Goal: Use online tool/utility

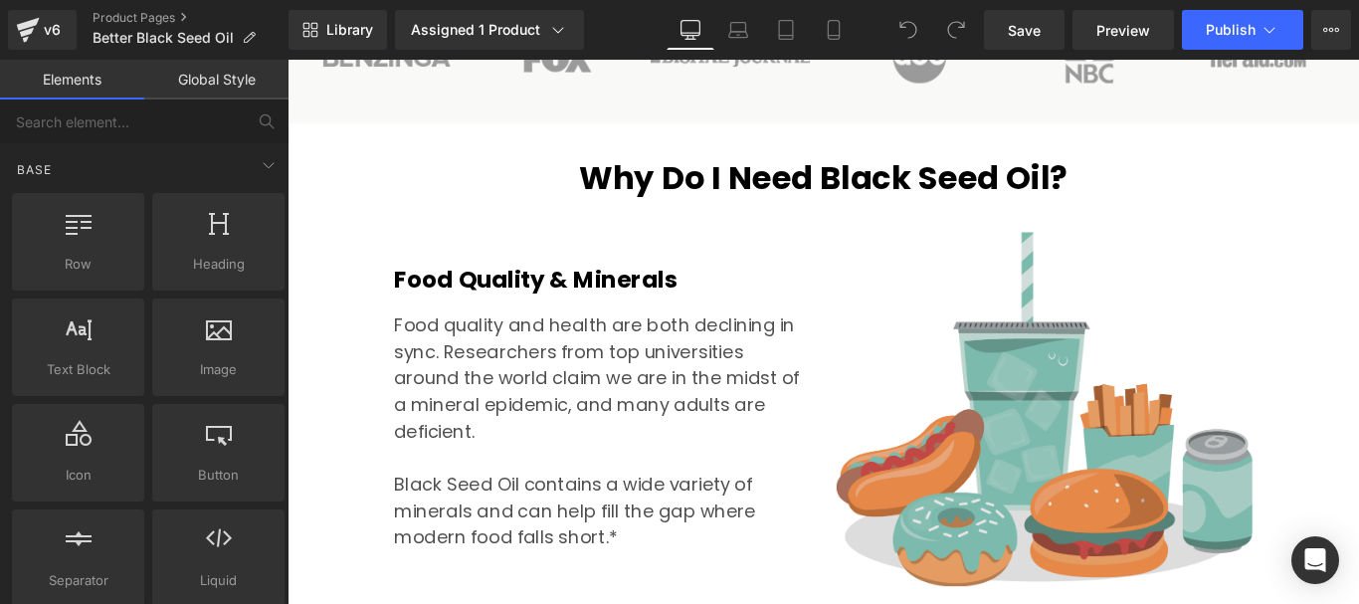
scroll to position [1890, 0]
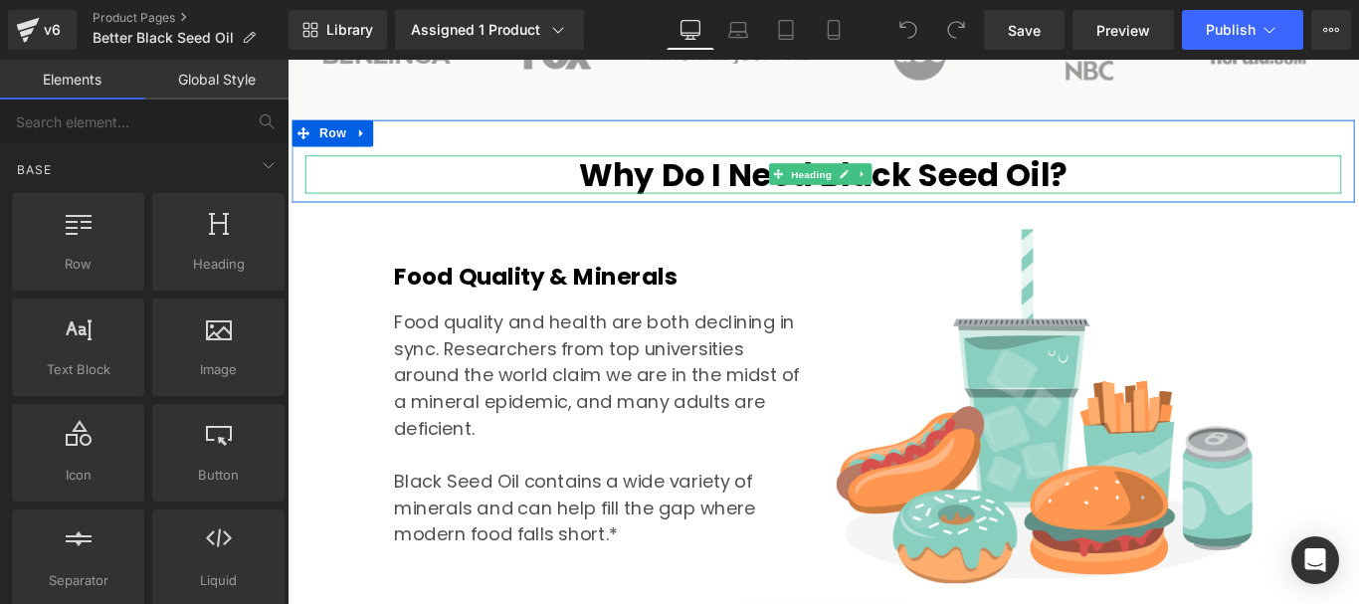
drag, startPoint x: 814, startPoint y: 162, endPoint x: 1080, endPoint y: 160, distance: 266.5
click at [815, 167] on h2 "Why Do I Need Black Seed Oil?" at bounding box center [889, 188] width 1164 height 43
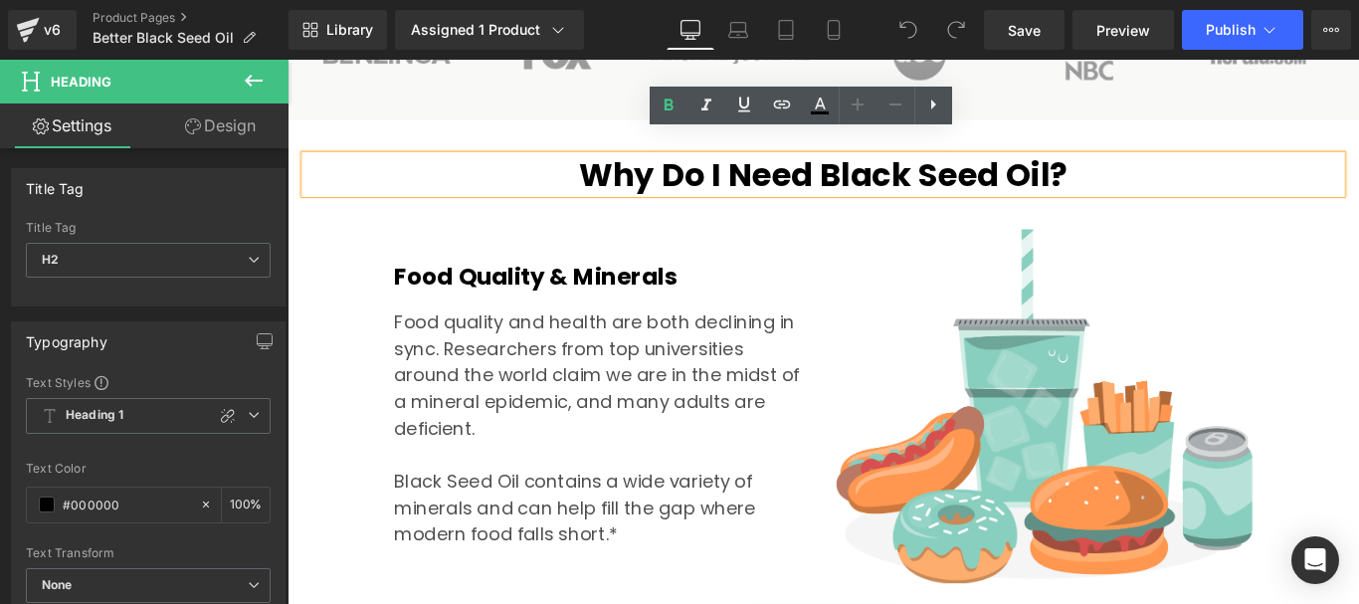
click at [1186, 167] on h2 "Why Do I Need Black Seed Oil?" at bounding box center [889, 188] width 1164 height 43
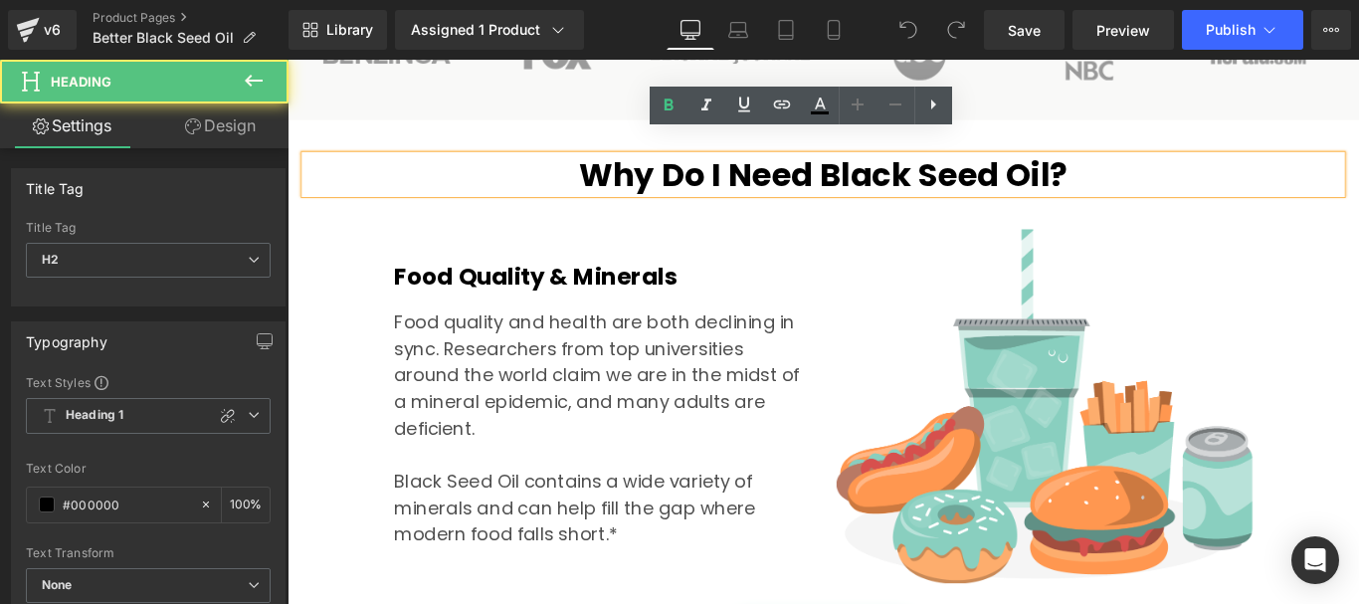
paste div
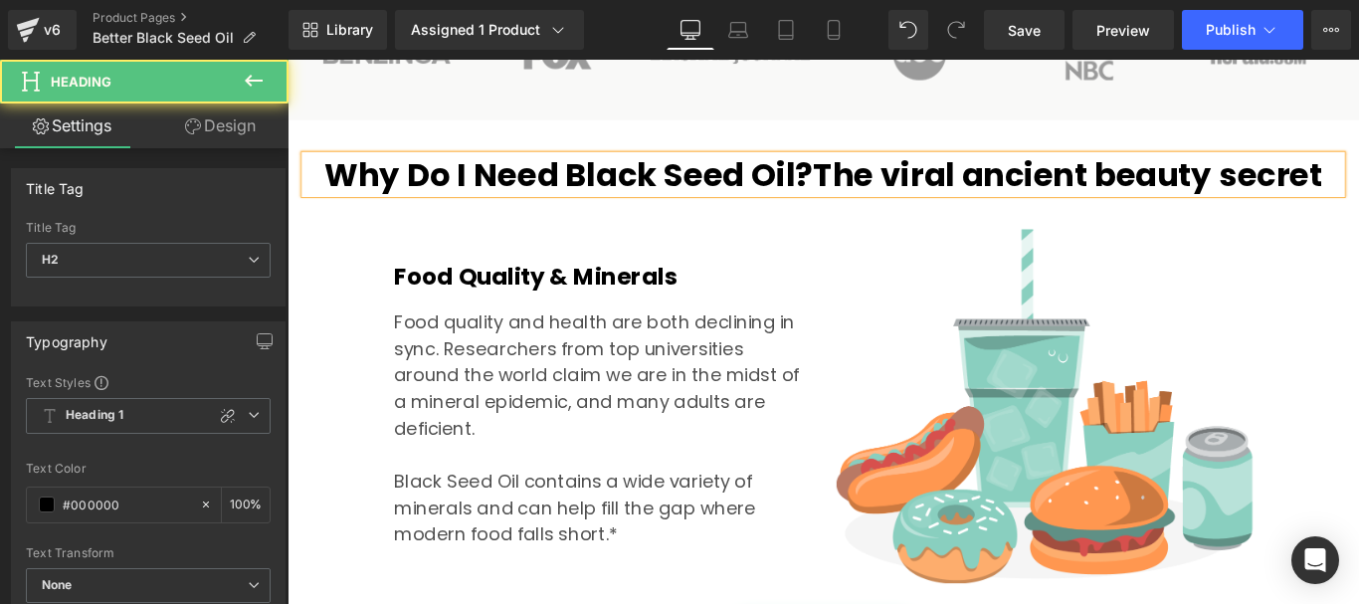
click at [869, 167] on h2 "Why Do I Need Black Seed Oil?The viral ancient beauty secret" at bounding box center [889, 188] width 1164 height 43
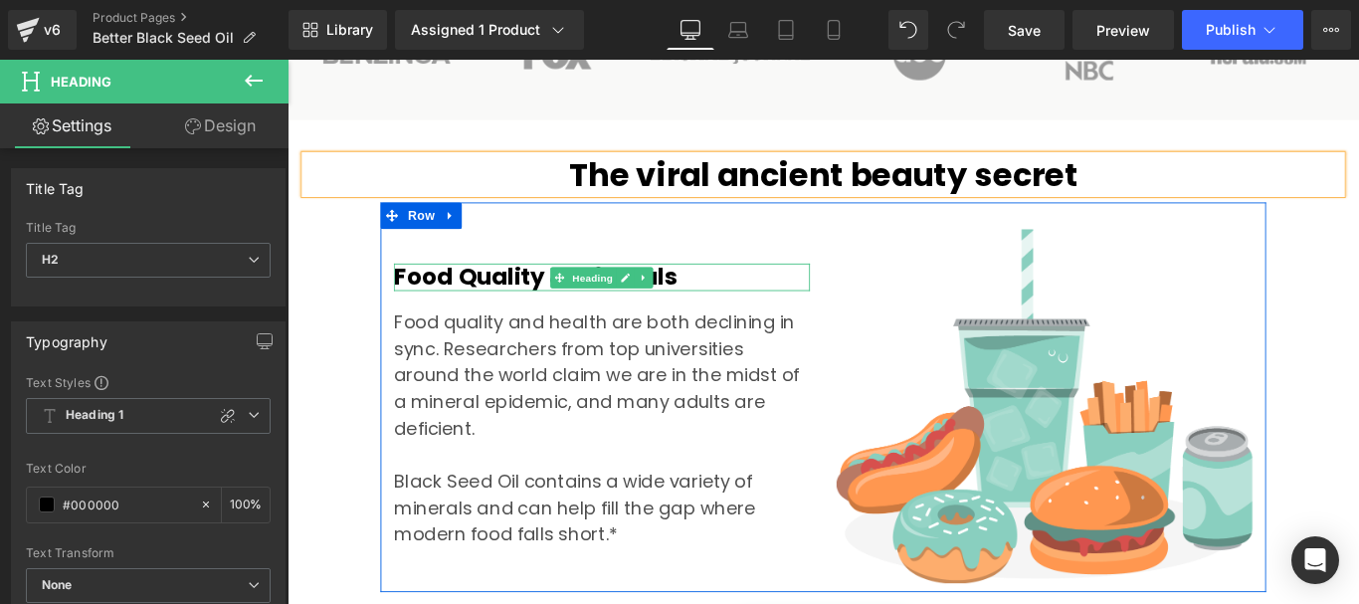
click at [753, 288] on h2 "Food Quality & Minerals" at bounding box center [640, 303] width 467 height 31
click at [719, 288] on h2 "Food Quality & Minerals" at bounding box center [640, 303] width 467 height 31
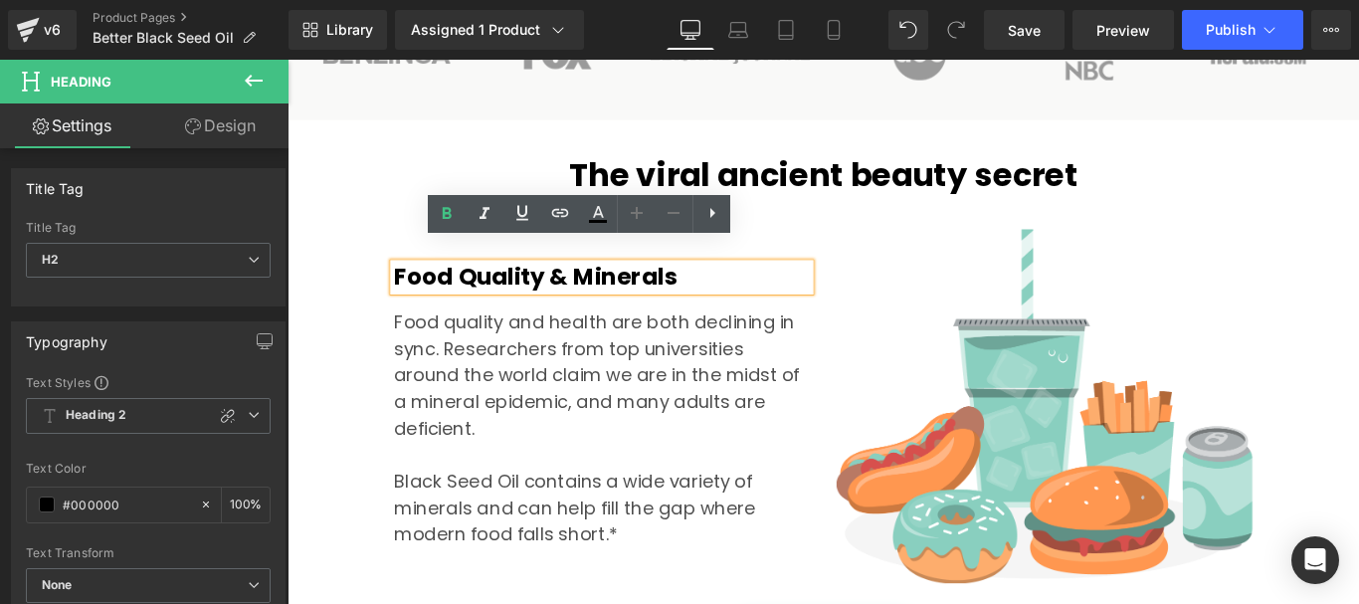
paste div
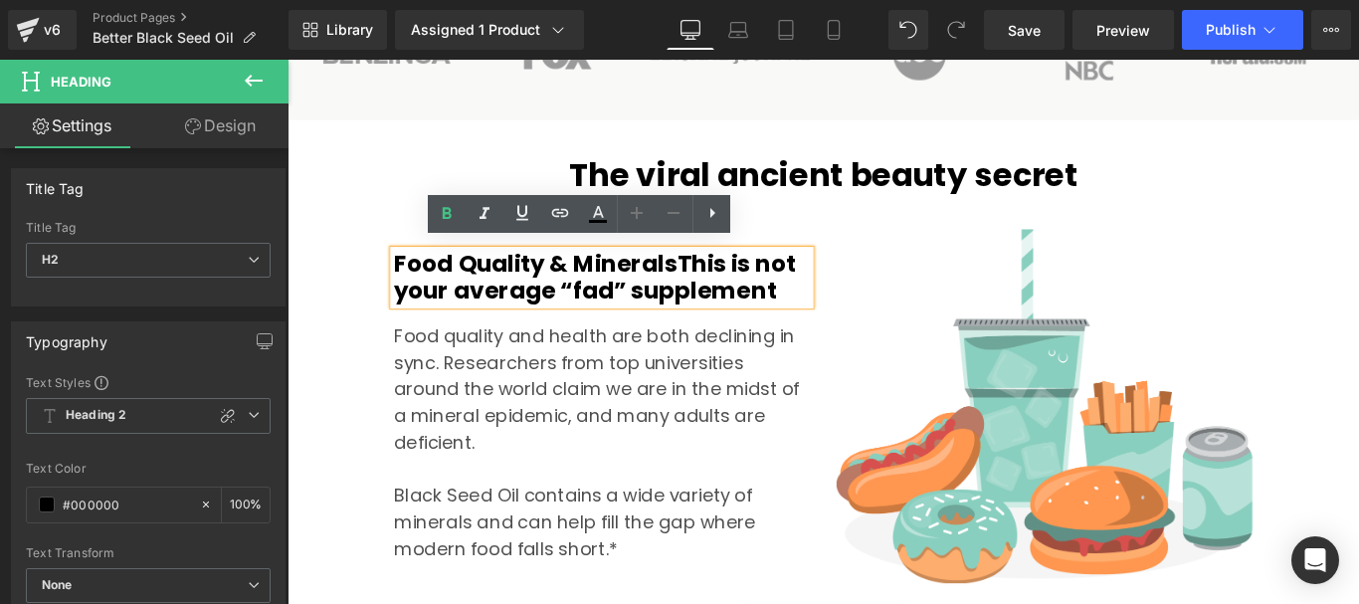
scroll to position [1875, 0]
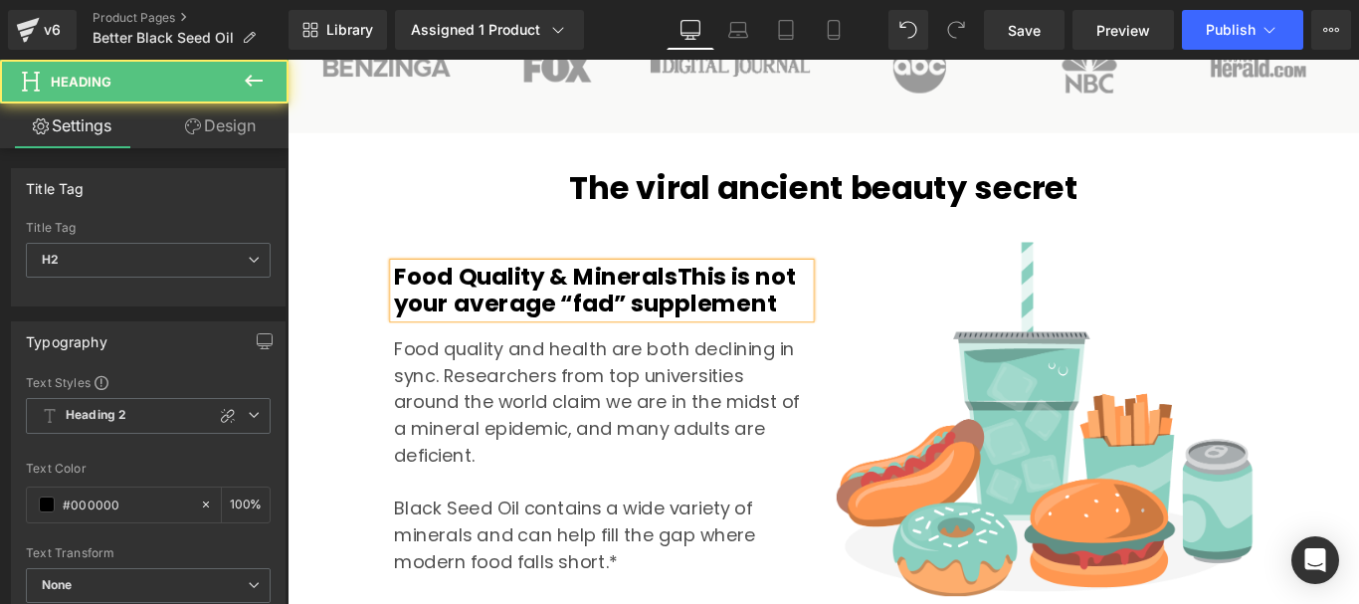
click at [718, 288] on h2 "Food Quality & MineralsThis is not your average “fad” supplement" at bounding box center [640, 319] width 467 height 62
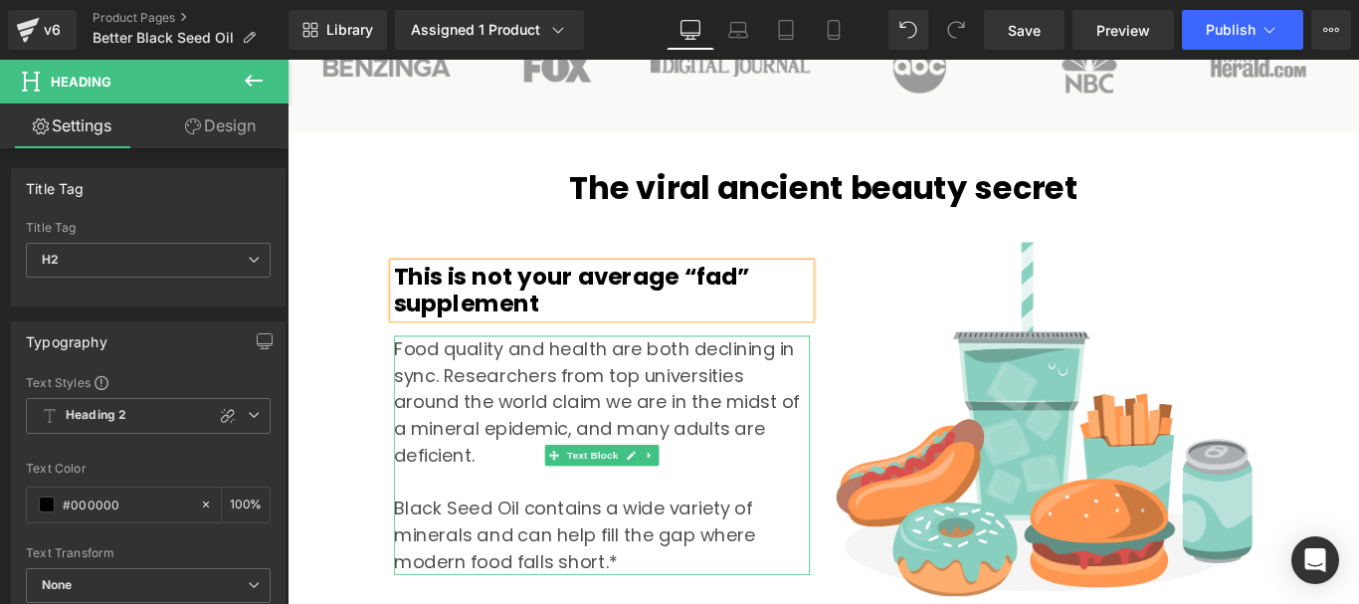
click at [635, 430] on div "Food quality and health are both declining in sync. Researchers from top univer…" at bounding box center [640, 504] width 467 height 269
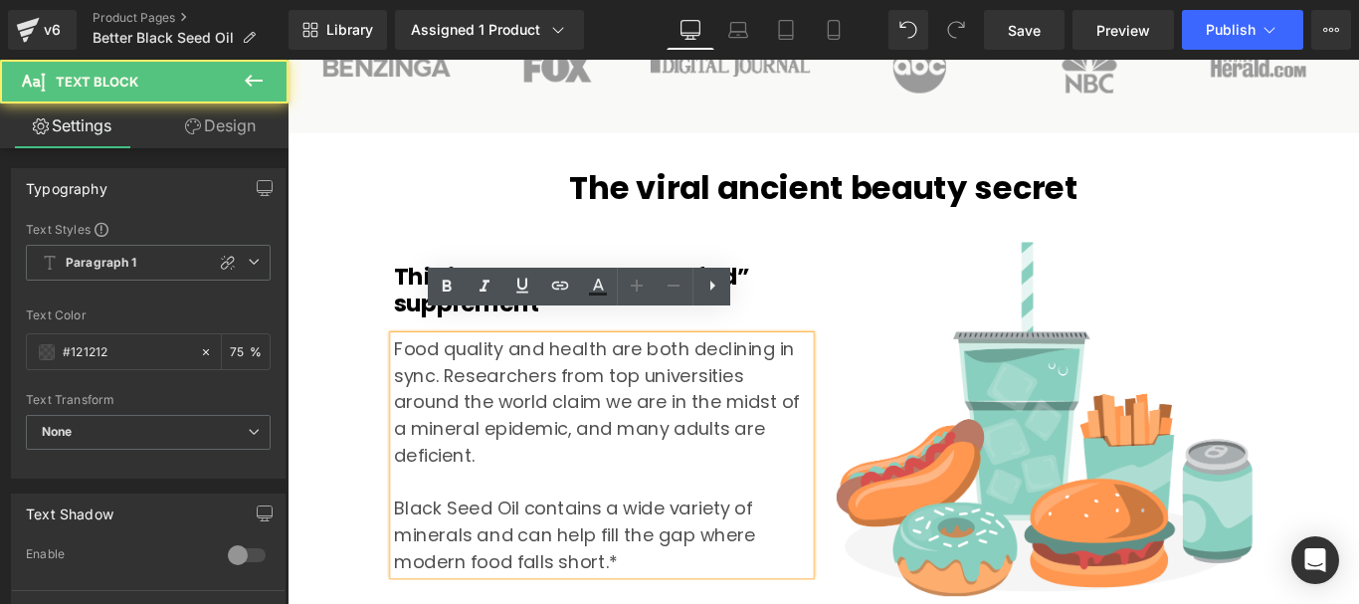
click at [537, 483] on div "Food quality and health are both declining in sync. Researchers from top univer…" at bounding box center [640, 504] width 467 height 269
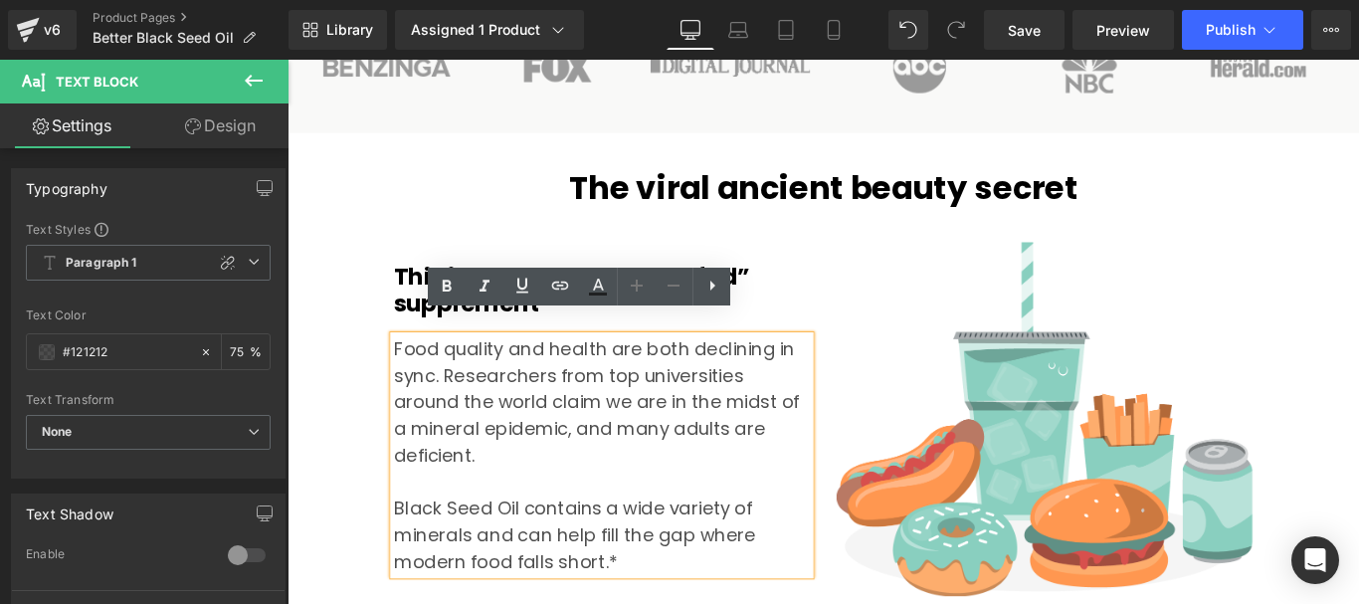
paste div "To enrich screen reader interactions, please activate Accessibility in Grammarl…"
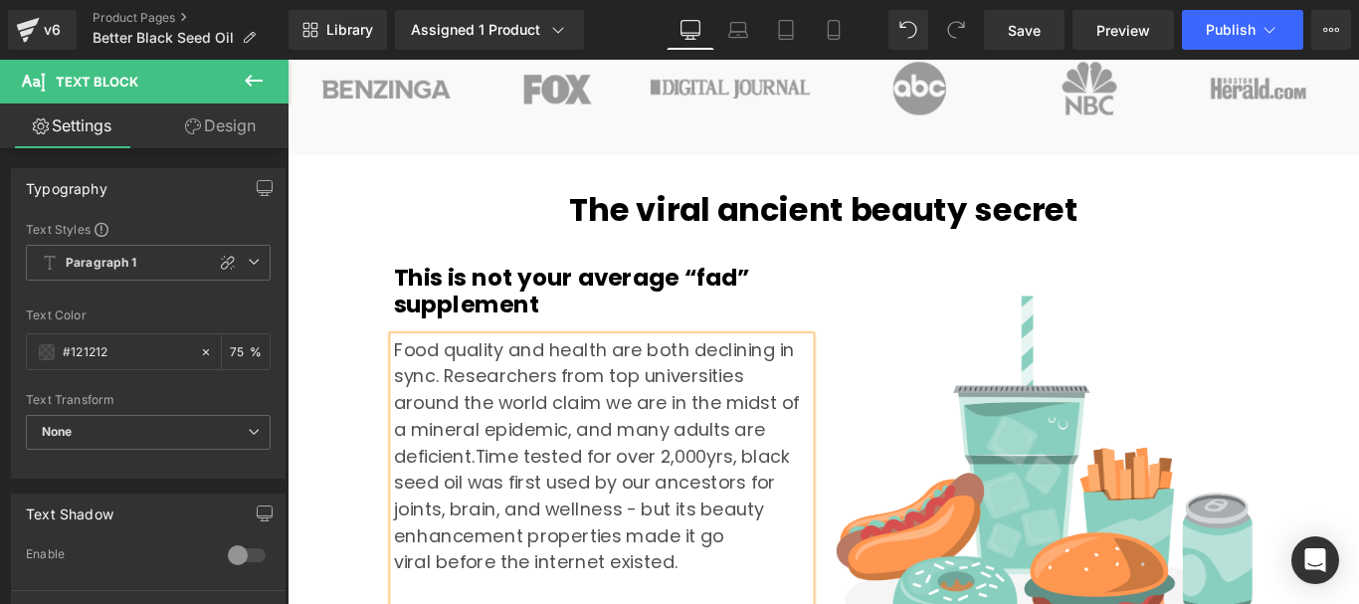
click at [489, 483] on div "Food quality and health are both declining in sync. Researchers from top univer…" at bounding box center [640, 564] width 467 height 388
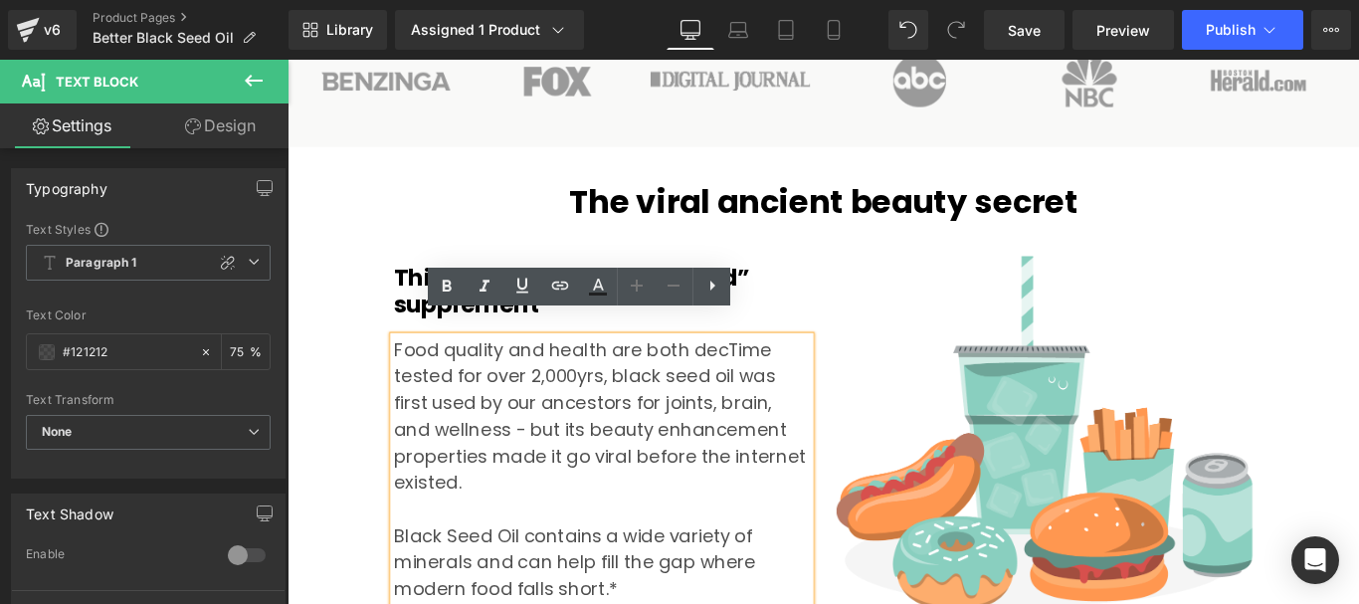
scroll to position [1875, 0]
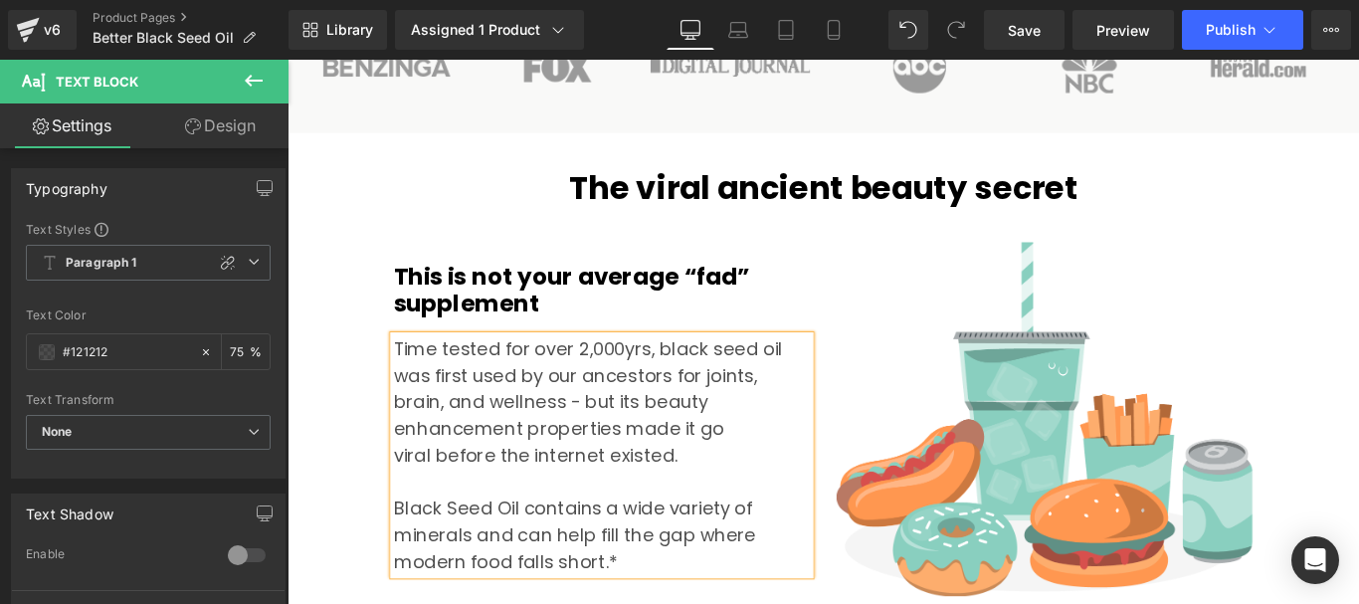
click at [484, 485] on div "Time tested for over 2,000yrs, black seed oil was first used by our ancestors f…" at bounding box center [640, 504] width 467 height 269
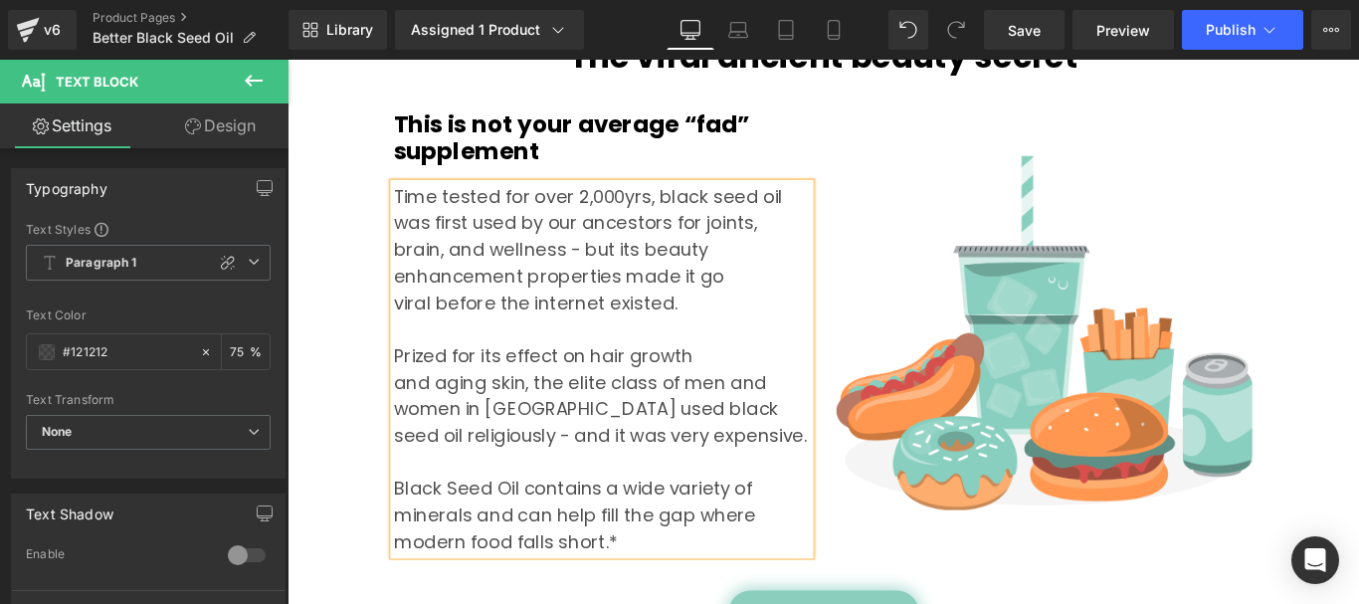
scroll to position [2050, 0]
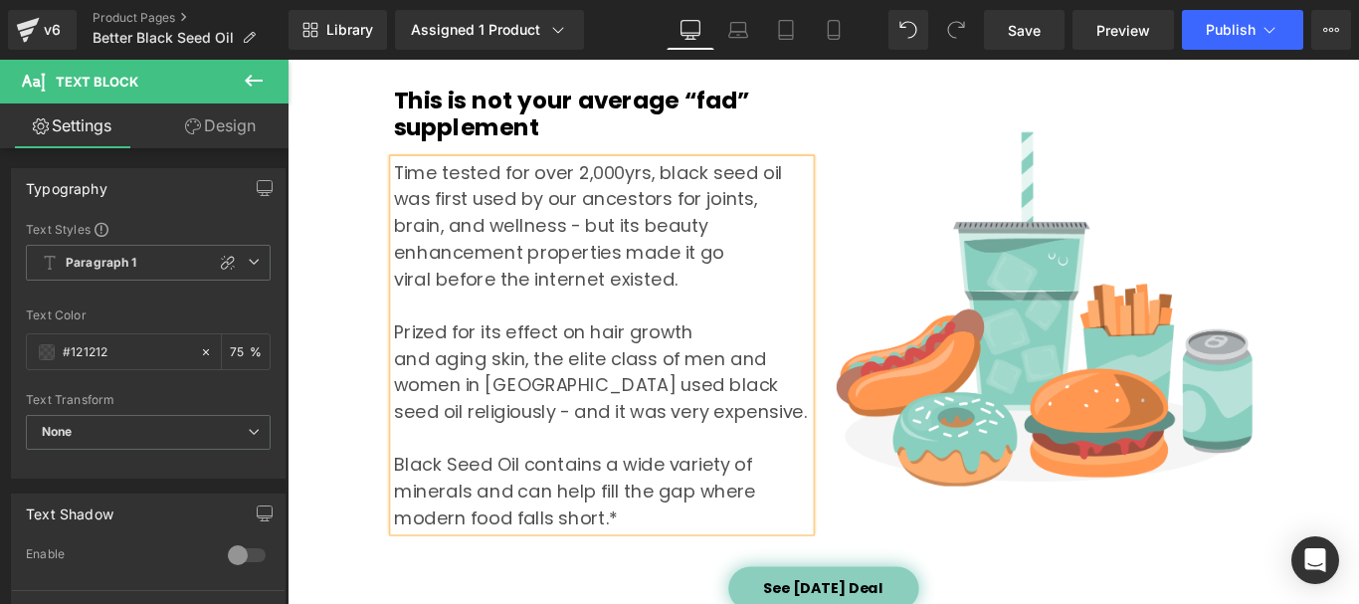
click at [609, 547] on div "Black Seed Oil contains a wide variety of minerals and can help fill the gap wh…" at bounding box center [640, 544] width 467 height 90
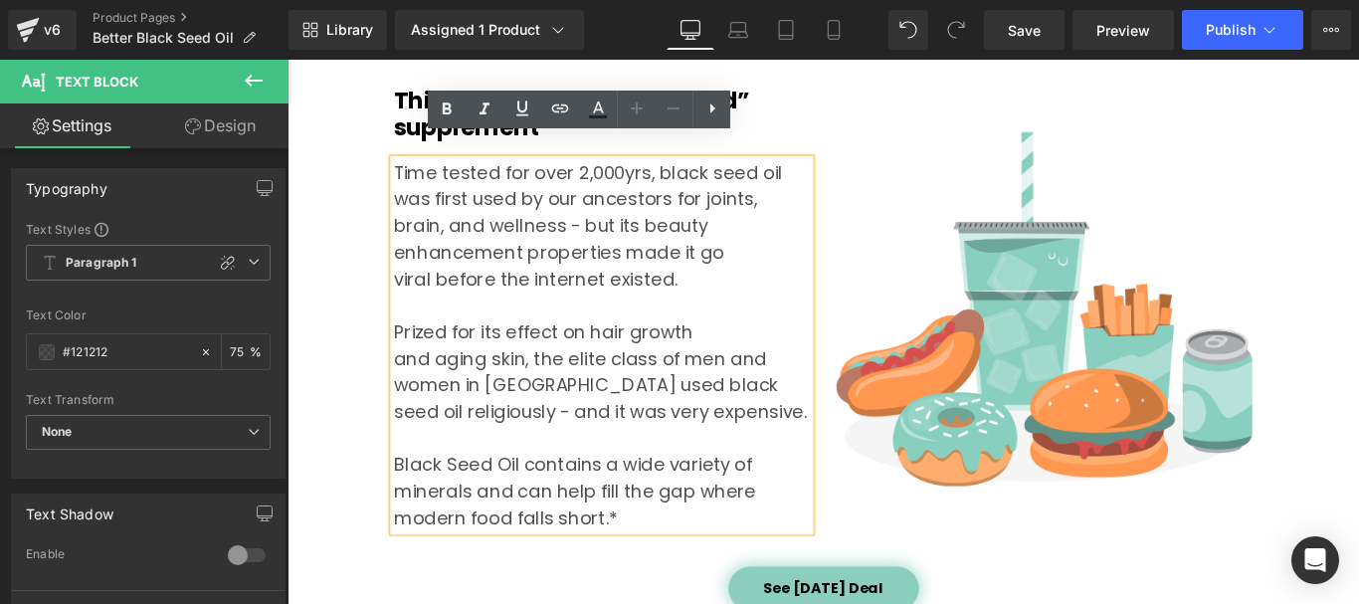
drag, startPoint x: 664, startPoint y: 542, endPoint x: 468, endPoint y: 508, distance: 198.8
click at [407, 499] on div "Black Seed Oil contains a wide variety of minerals and can help fill the gap wh…" at bounding box center [640, 544] width 467 height 90
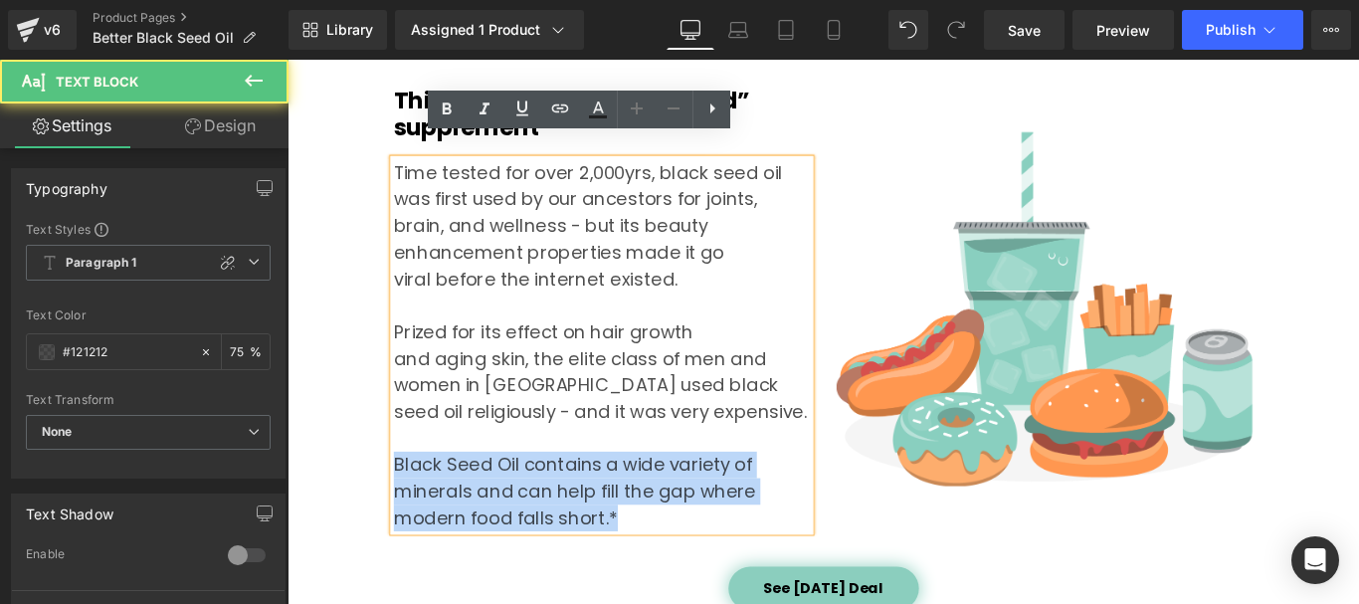
click at [660, 552] on div "Black Seed Oil contains a wide variety of minerals and can help fill the gap wh…" at bounding box center [640, 544] width 467 height 90
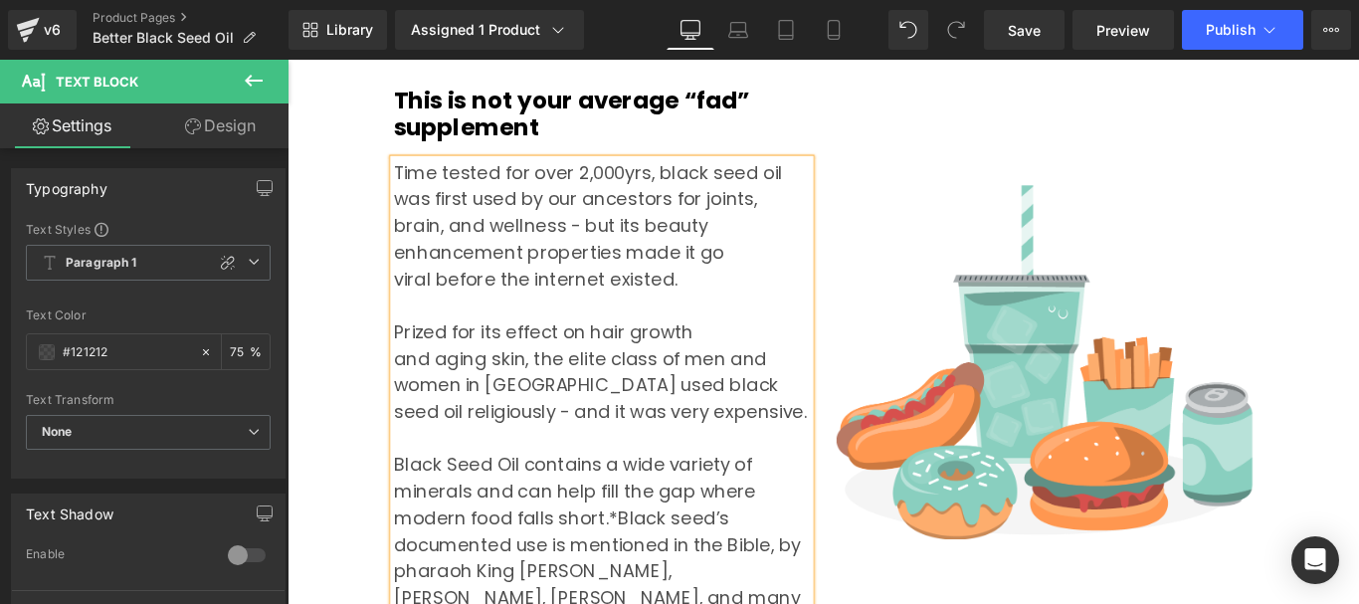
click at [640, 551] on div "Black Seed Oil contains a wide variety of minerals and can help fill the gap wh…" at bounding box center [640, 603] width 467 height 209
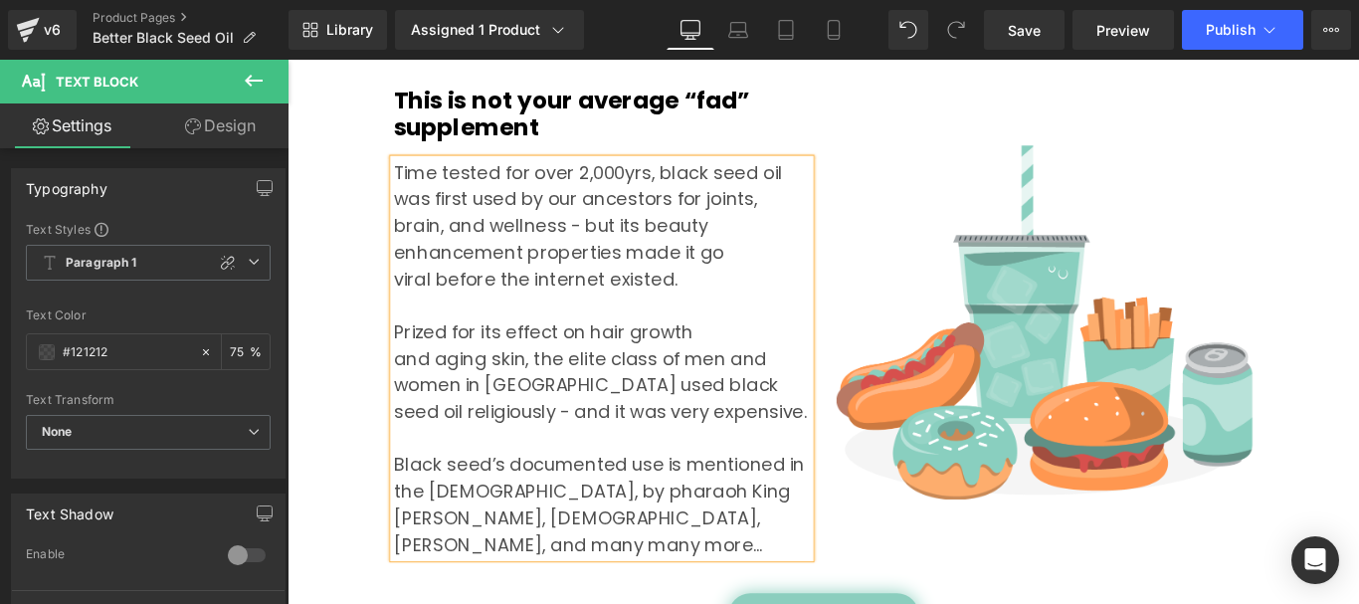
click at [647, 524] on div "Rendering Content" at bounding box center [680, 525] width 122 height 22
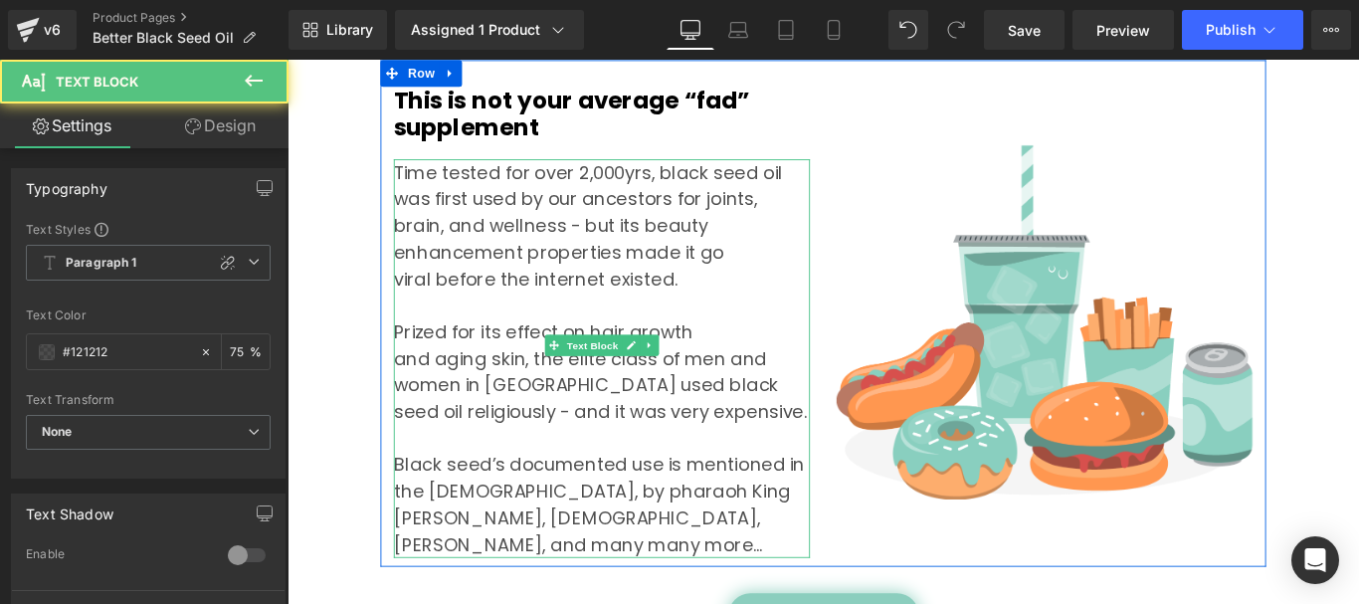
click at [702, 443] on div "Prized for its effect on hair growth and aging skin, the elite class of men and…" at bounding box center [640, 484] width 467 height 269
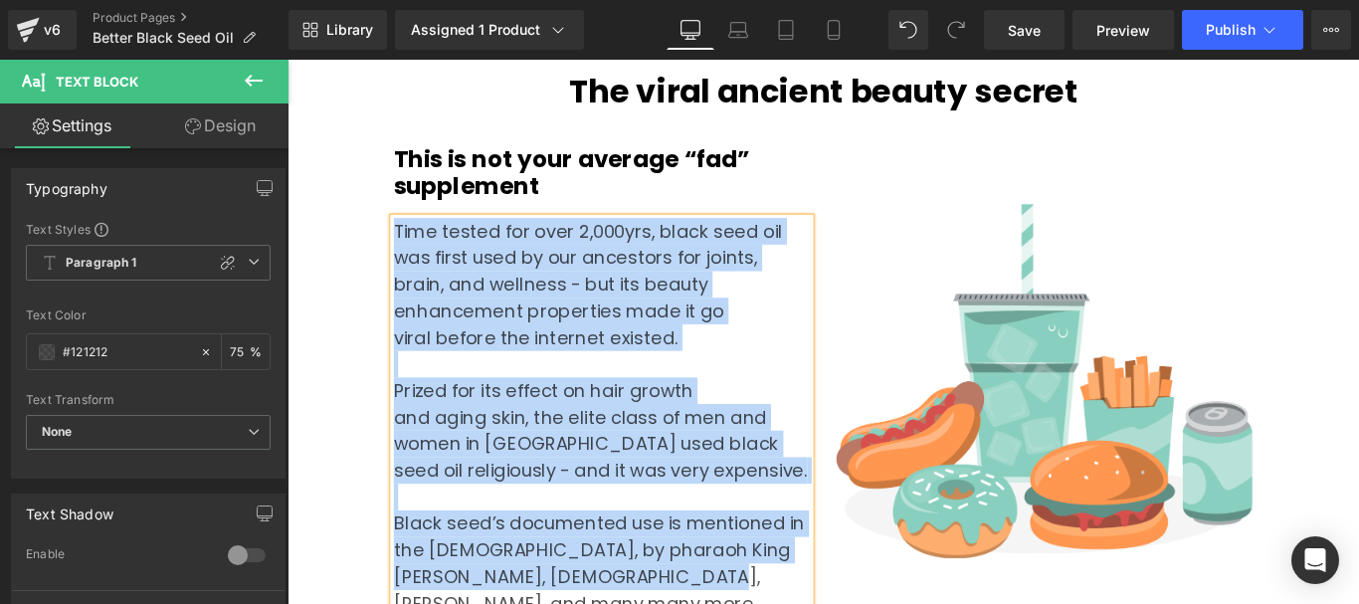
scroll to position [1950, 0]
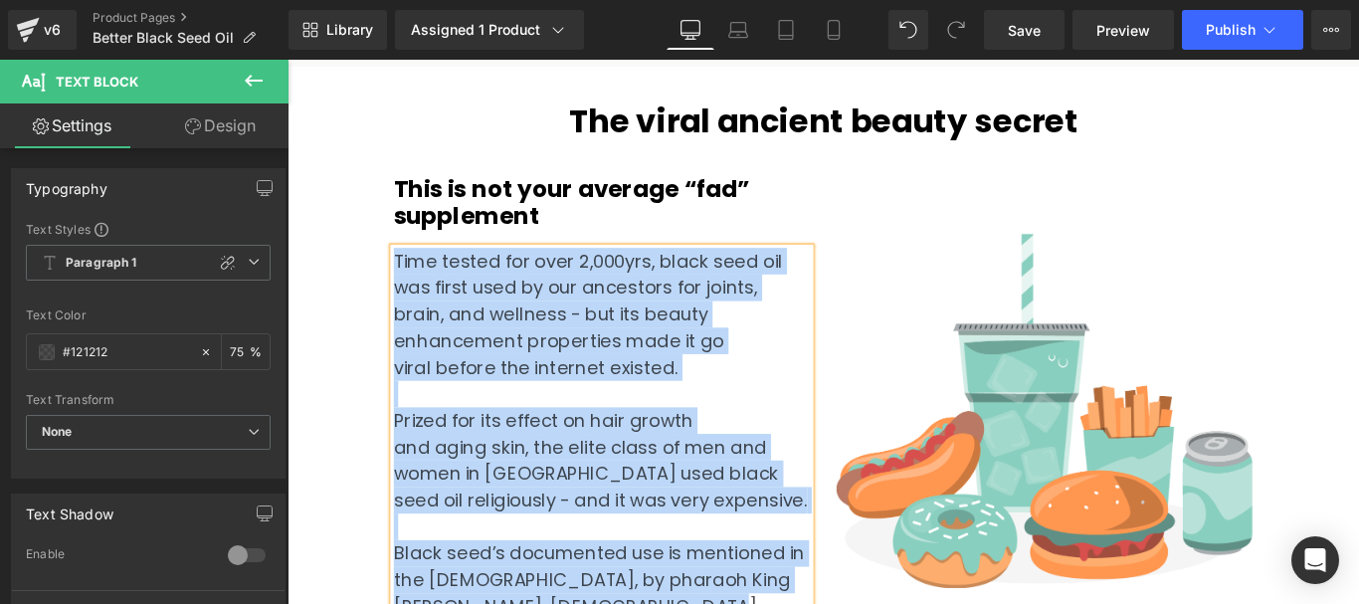
click at [545, 324] on div "Time tested for over 2,000yrs, black seed oil was first used by our ancestors f…" at bounding box center [640, 495] width 467 height 448
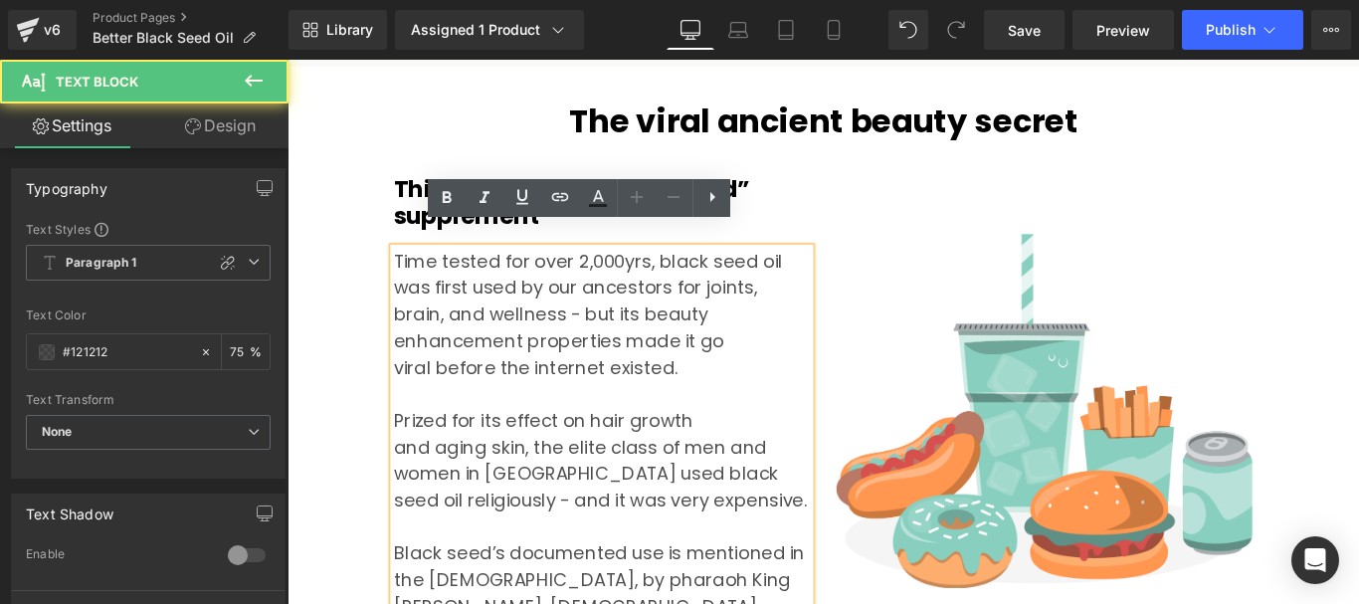
click at [673, 325] on div "Time tested for over 2,000yrs, black seed oil was first used by our ancestors f…" at bounding box center [640, 495] width 467 height 448
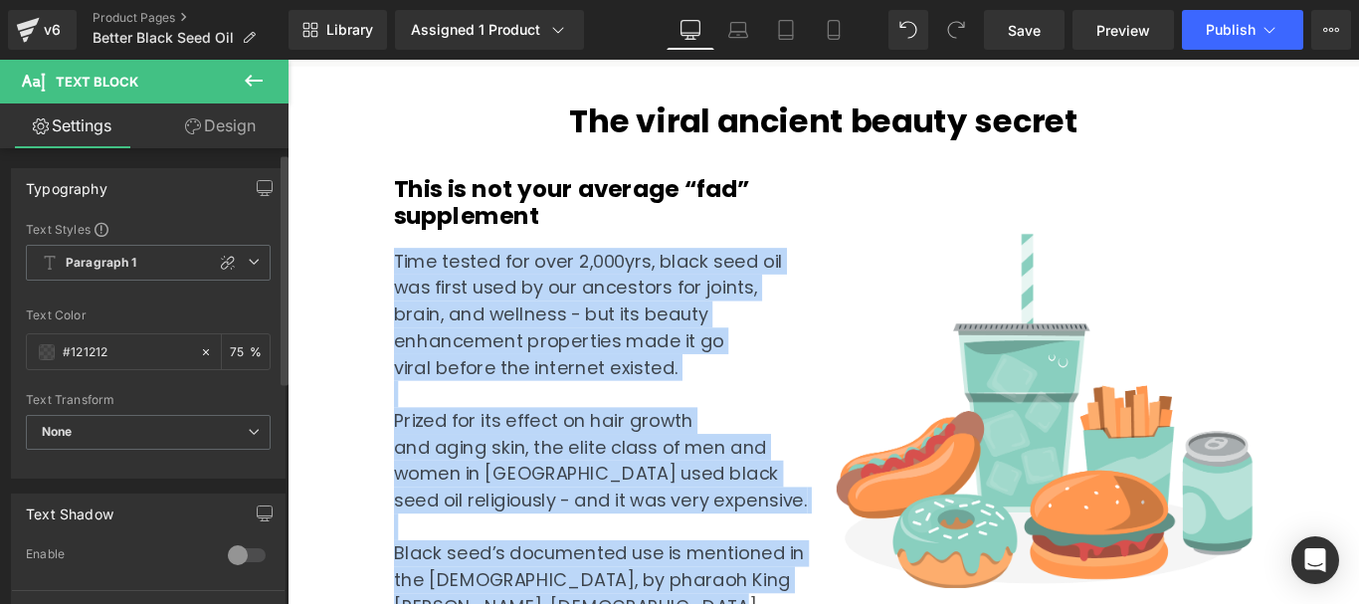
scroll to position [0, 0]
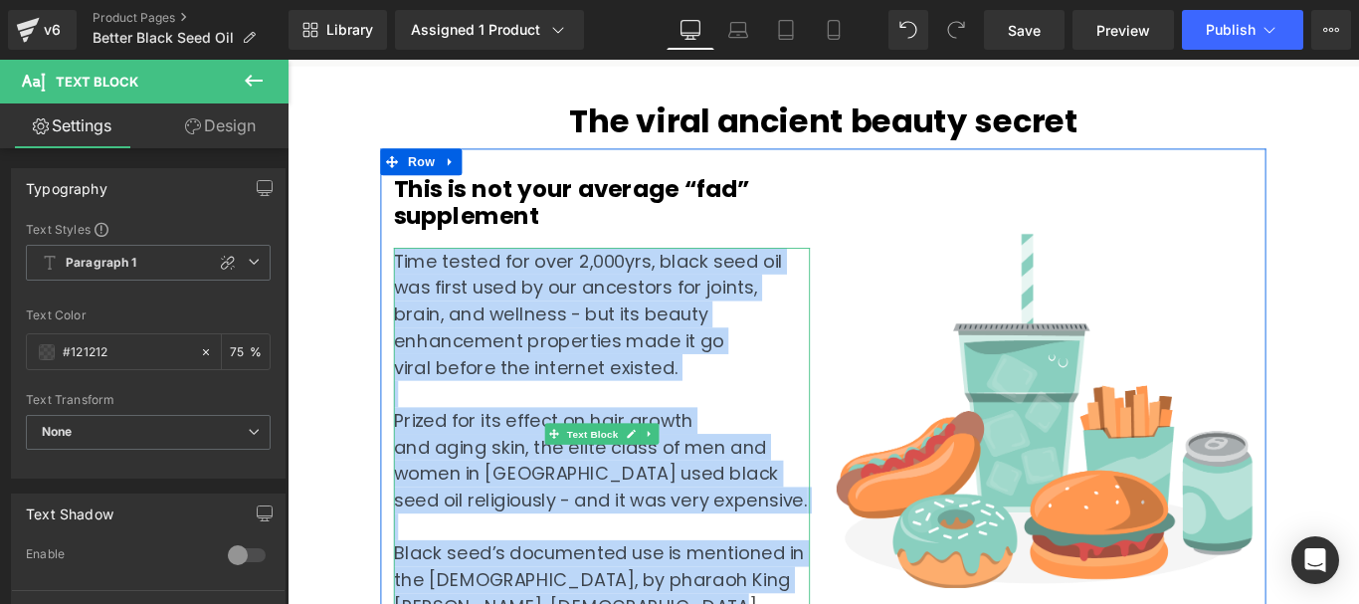
click at [643, 356] on div "Time tested for over 2,000yrs, black seed oil was first used by our ancestors f…" at bounding box center [640, 495] width 467 height 448
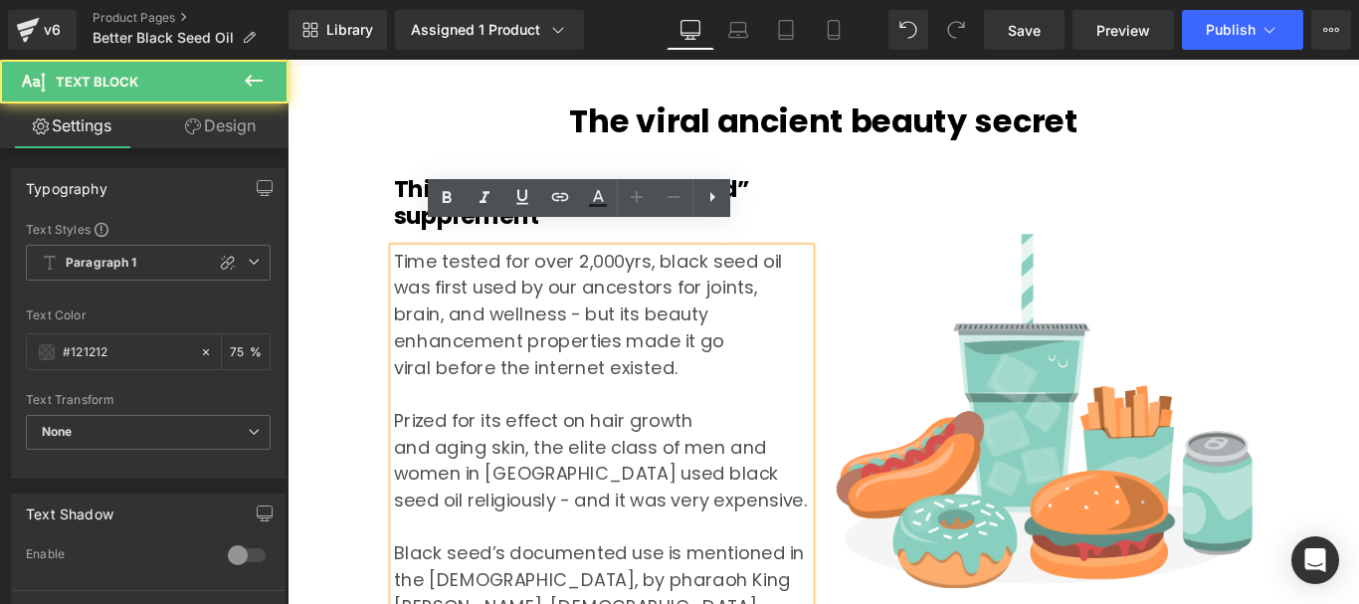
click at [669, 336] on div "Time tested for over 2,000yrs, black seed oil was first used by our ancestors f…" at bounding box center [640, 495] width 467 height 448
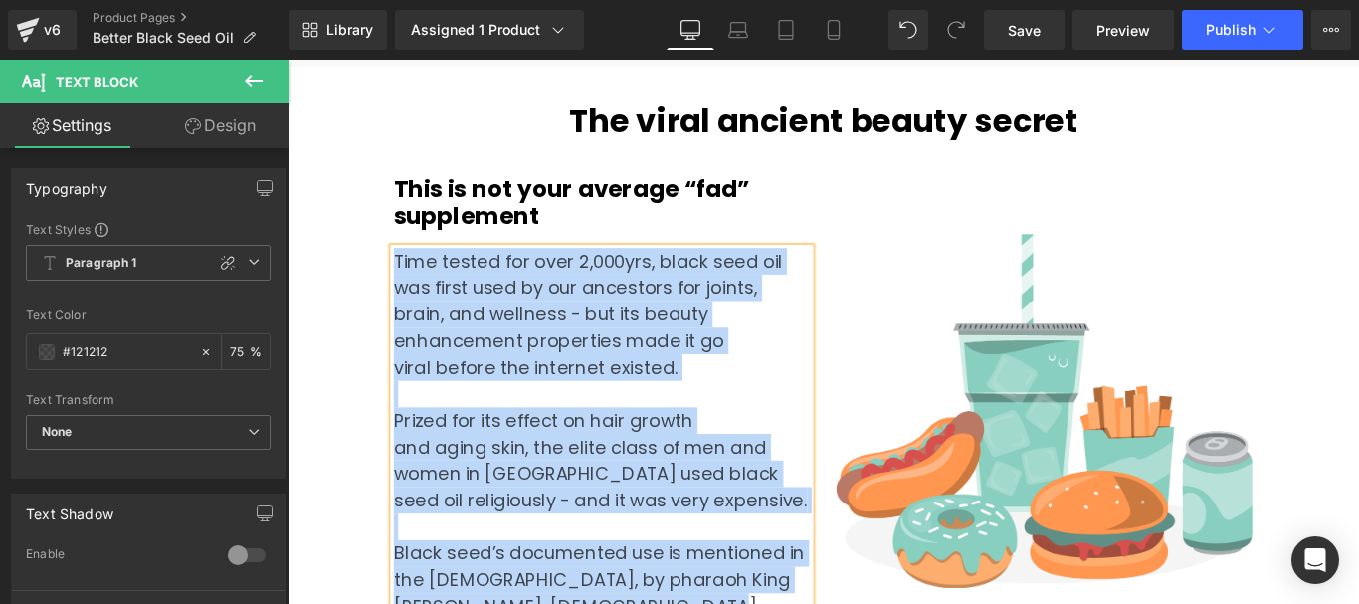
click at [706, 335] on div "Time tested for over 2,000yrs, black seed oil was first used by our ancestors f…" at bounding box center [640, 495] width 467 height 448
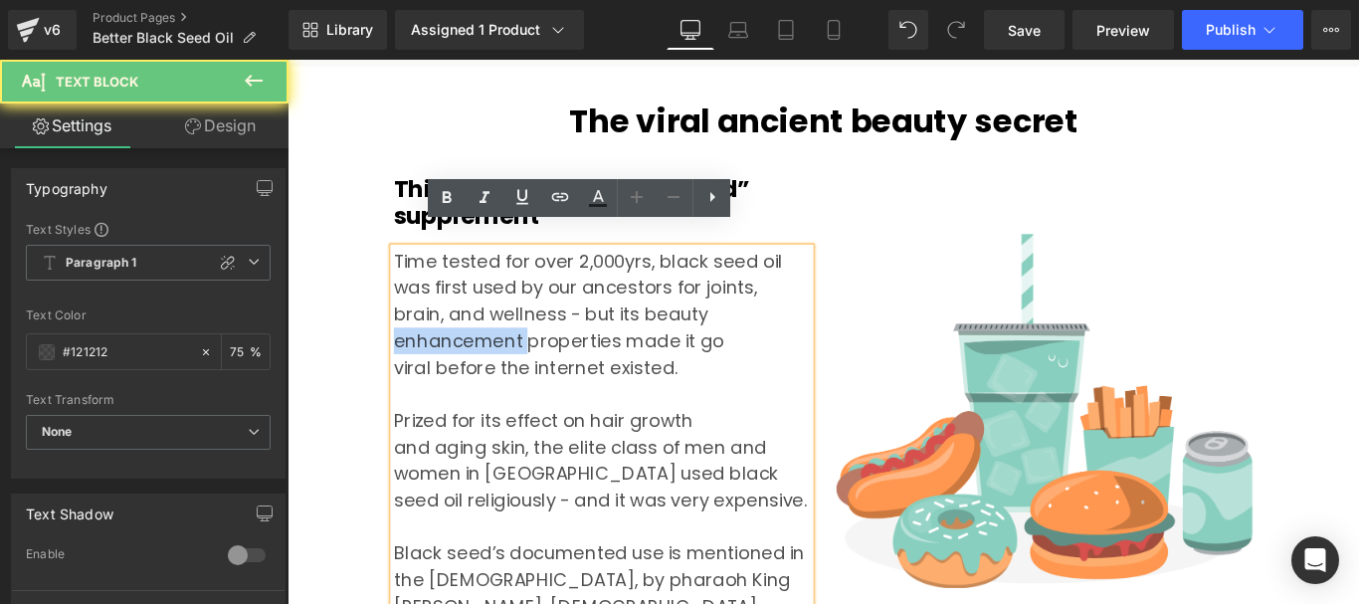
click at [706, 335] on div "Time tested for over 2,000yrs, black seed oil was first used by our ancestors f…" at bounding box center [640, 495] width 467 height 448
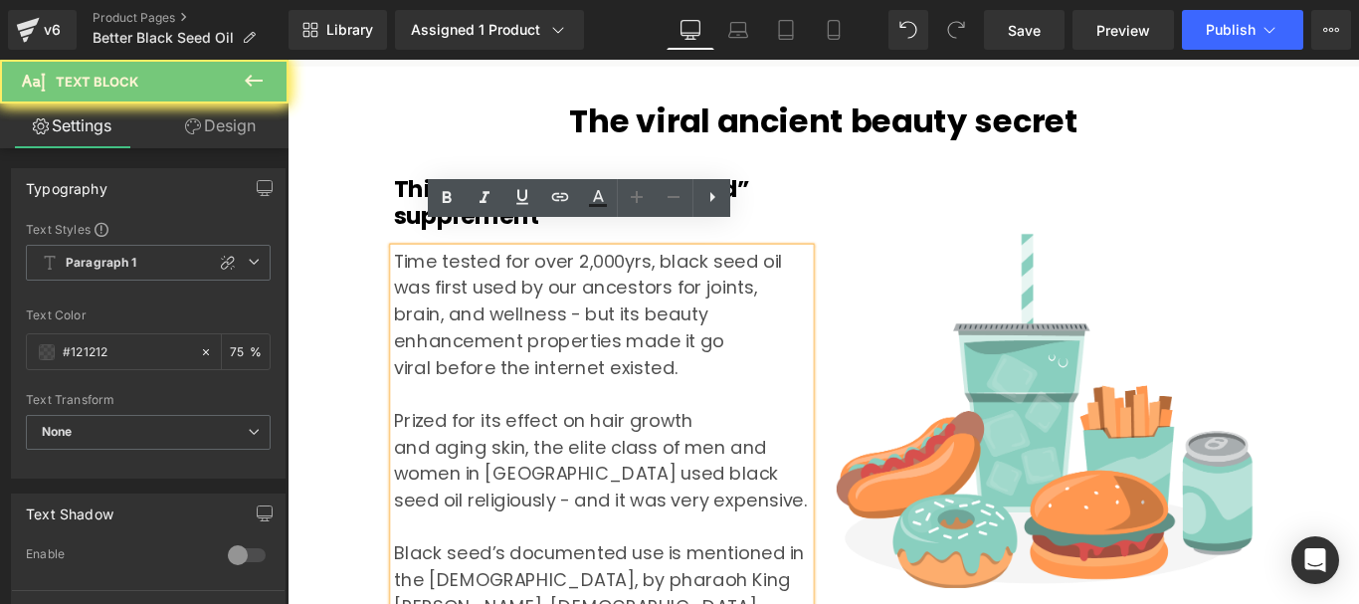
click at [750, 346] on div "Time tested for over 2,000yrs, black seed oil was first used by our ancestors f…" at bounding box center [640, 495] width 467 height 448
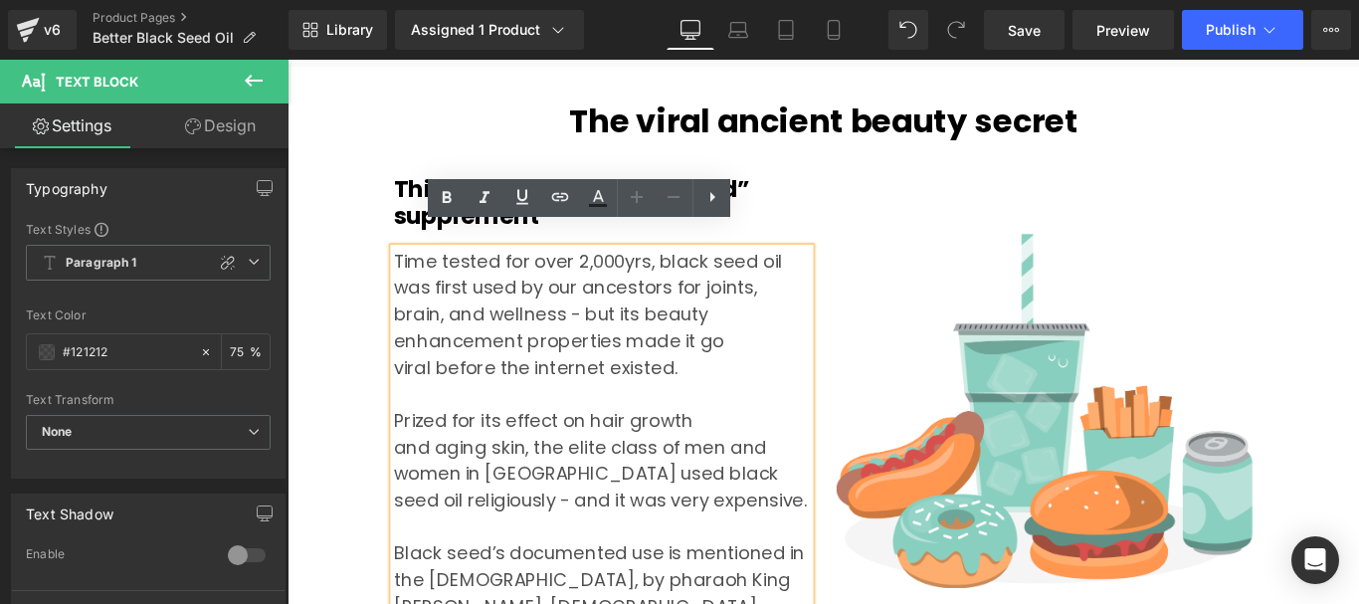
click at [663, 477] on div "Prized for its effect on hair growth and aging skin, the elite class of men and…" at bounding box center [640, 584] width 467 height 269
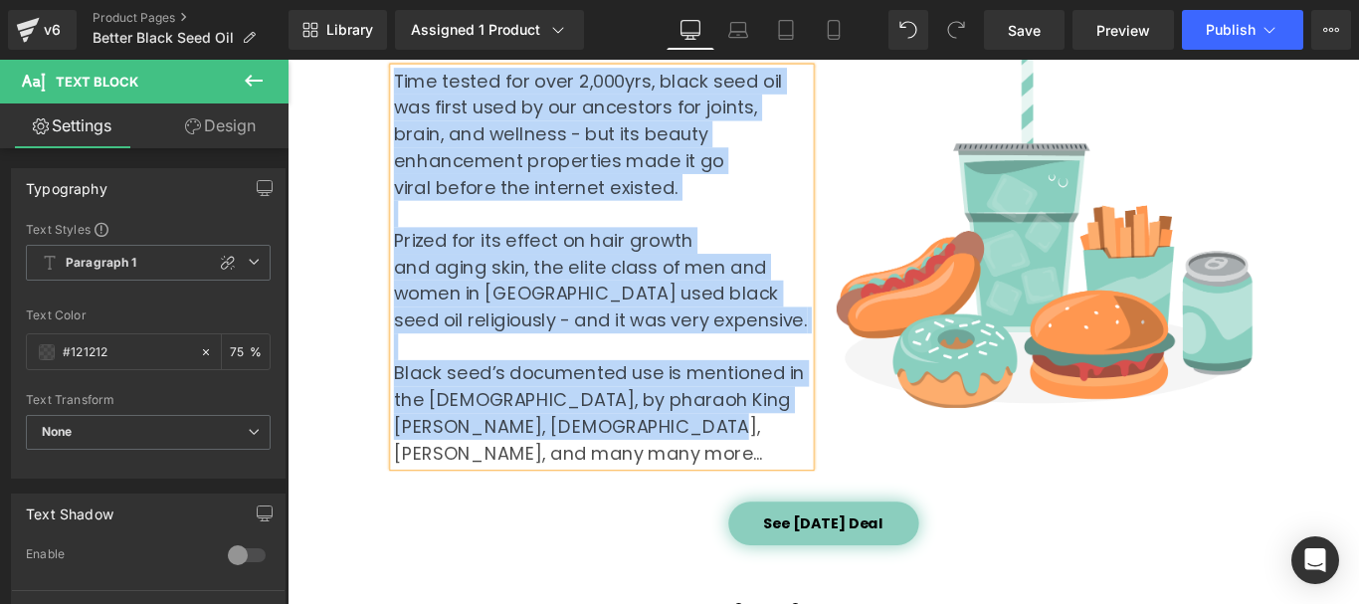
scroll to position [2249, 0]
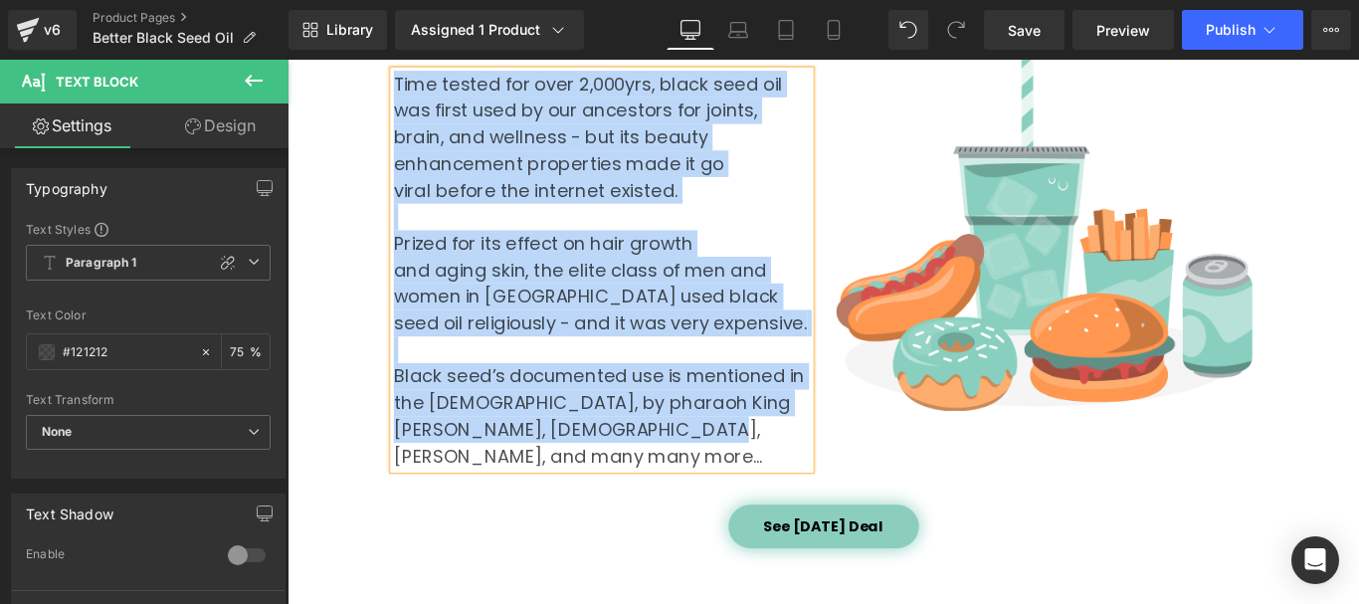
click at [606, 262] on div "Prized for its effect on hair growth and aging skin, the elite class of men and…" at bounding box center [640, 385] width 467 height 269
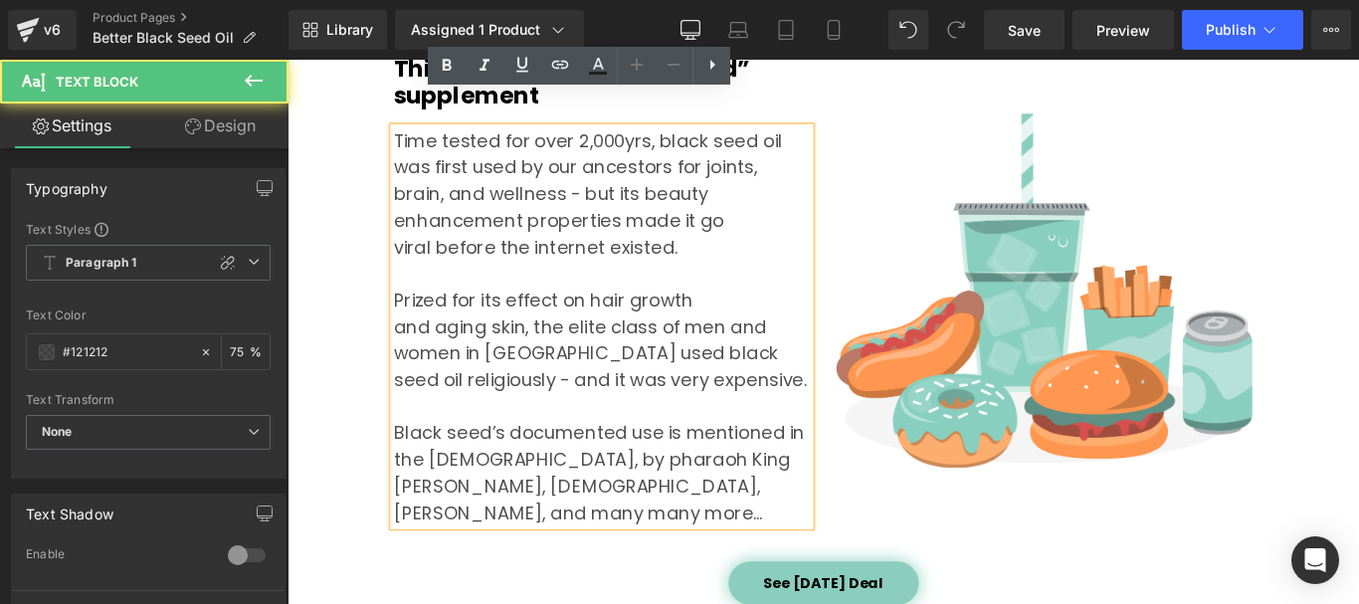
scroll to position [1950, 0]
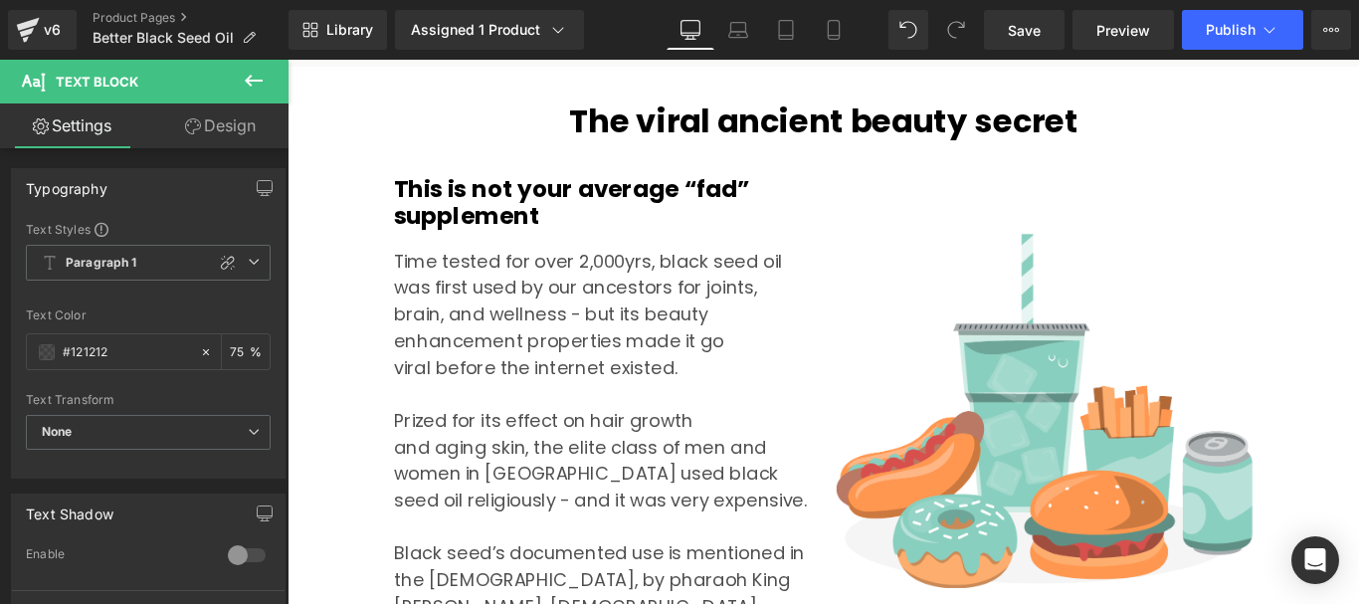
click at [221, 120] on link "Design" at bounding box center [220, 125] width 144 height 45
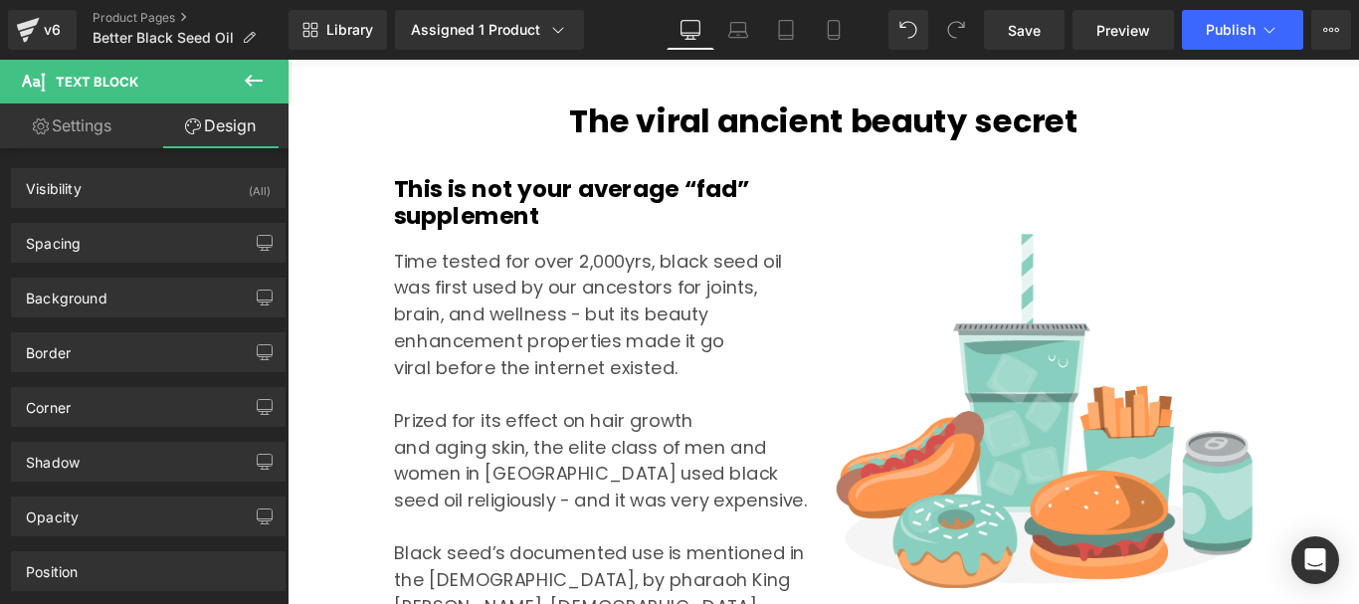
click at [87, 132] on link "Settings" at bounding box center [72, 125] width 144 height 45
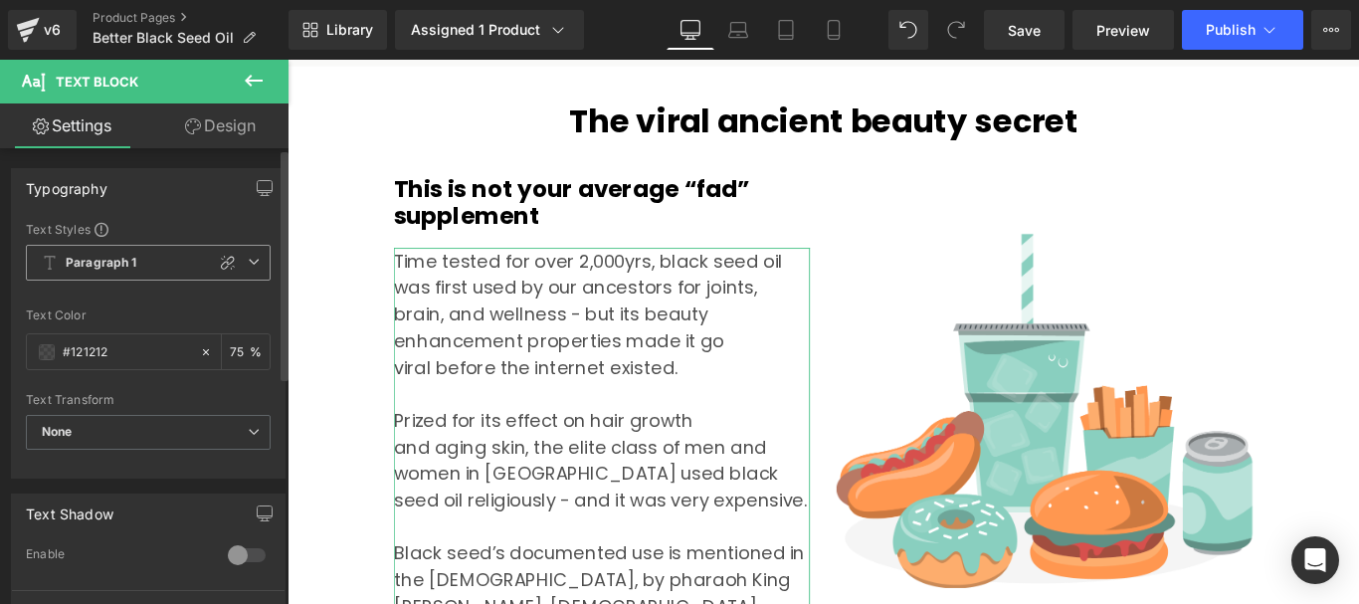
click at [255, 263] on span "Paragraph 1" at bounding box center [148, 263] width 245 height 36
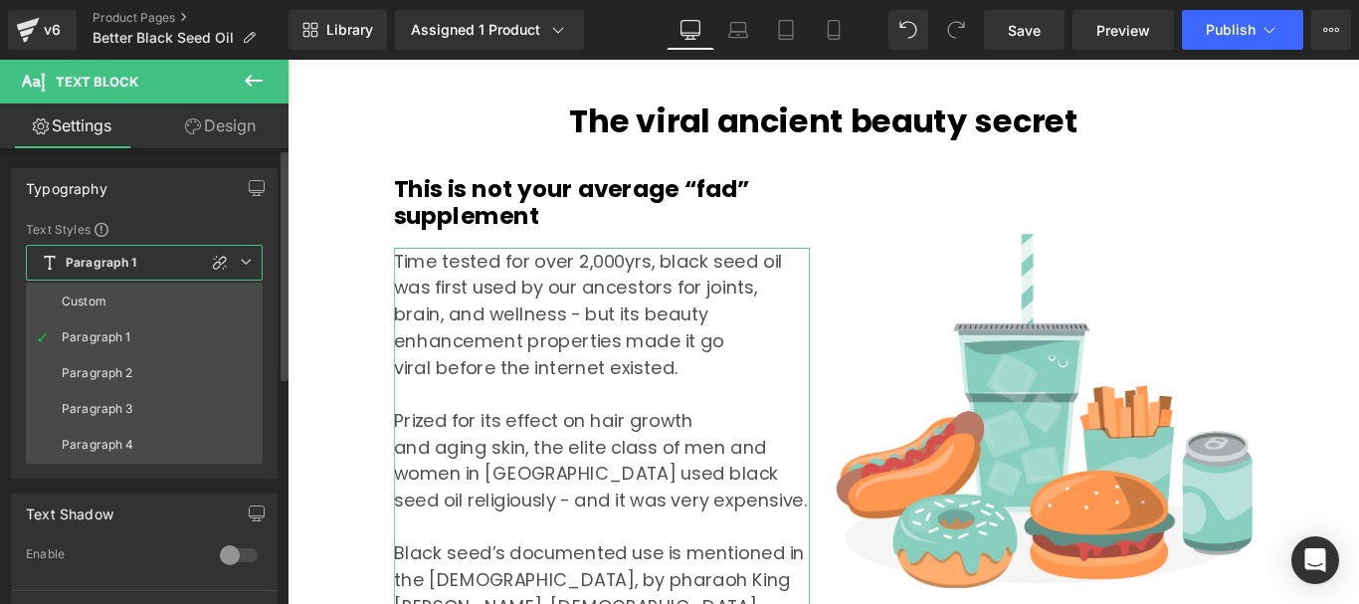
click at [255, 263] on span "Paragraph 1" at bounding box center [144, 263] width 237 height 36
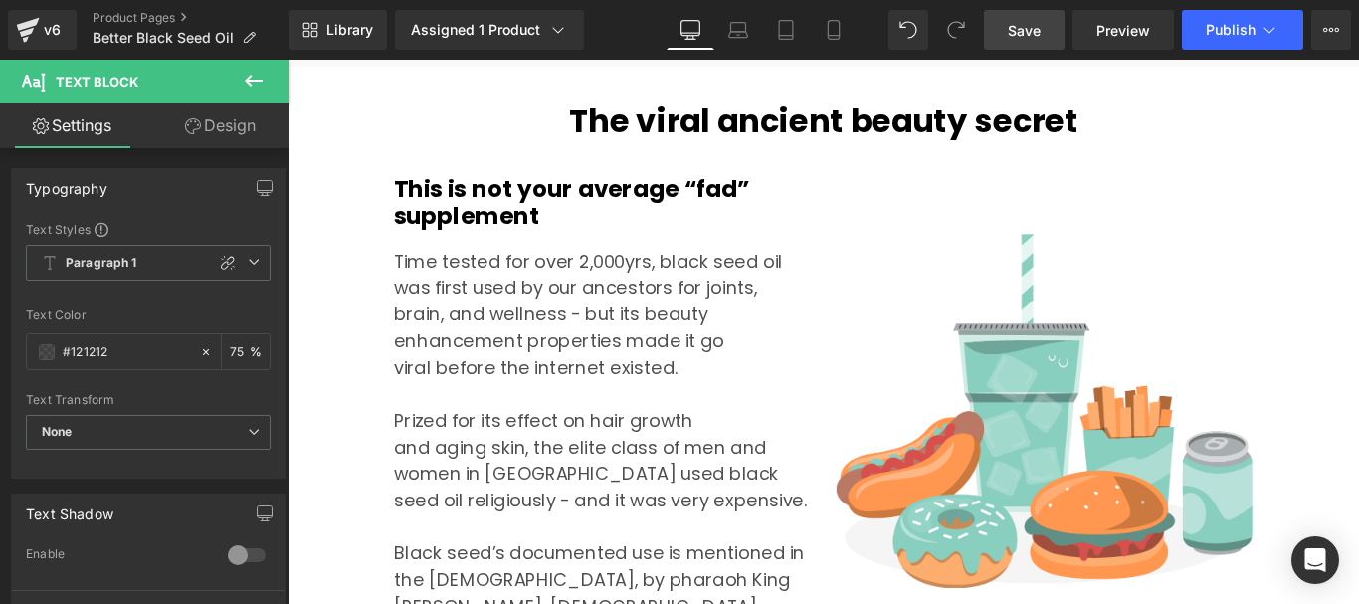
click at [1023, 26] on span "Save" at bounding box center [1023, 30] width 33 height 21
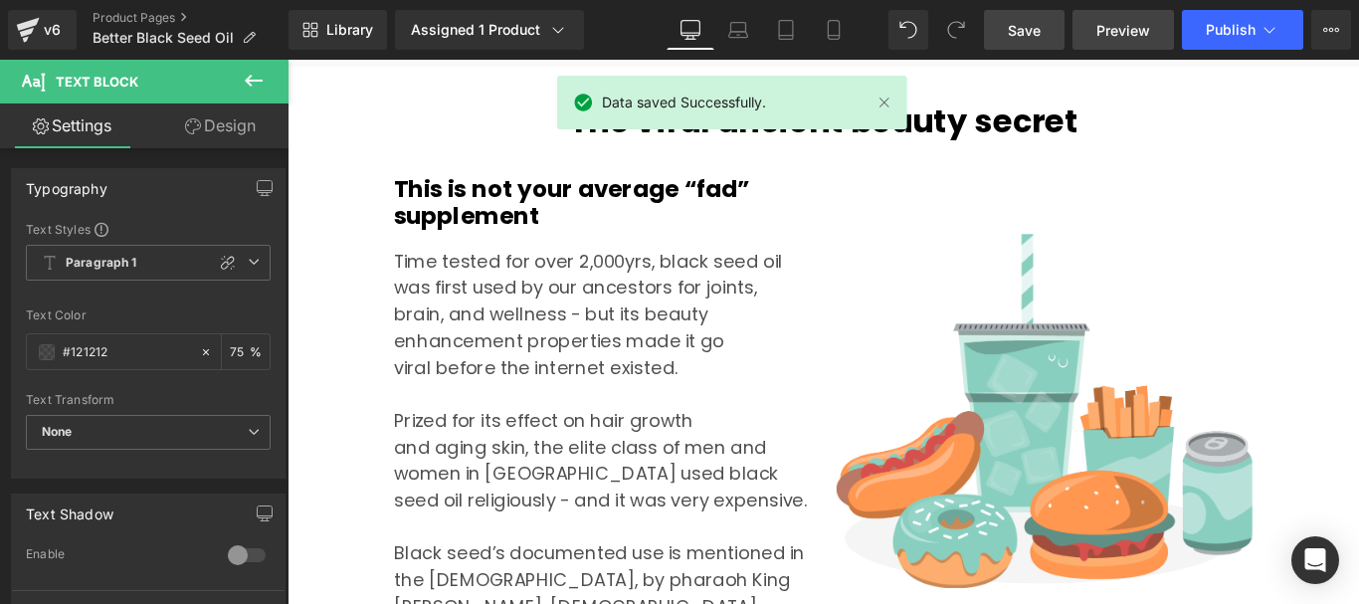
click at [1125, 30] on span "Preview" at bounding box center [1123, 30] width 54 height 21
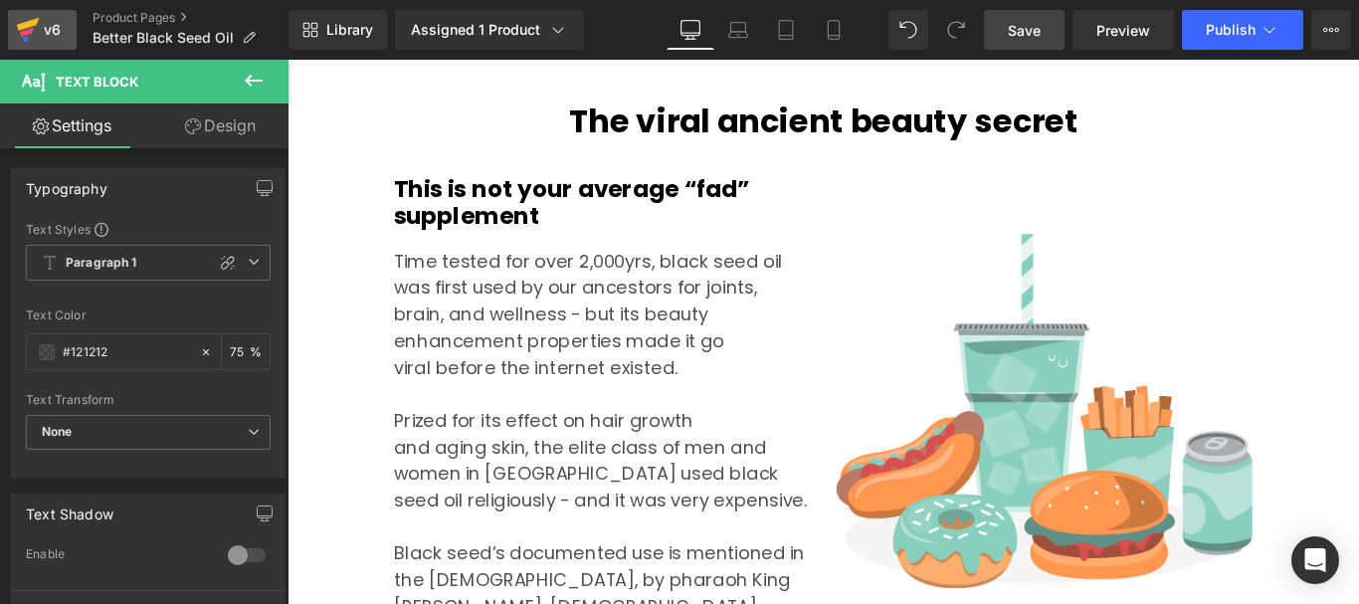
click at [51, 18] on div "v6" at bounding box center [52, 30] width 25 height 26
